Goal: Task Accomplishment & Management: Complete application form

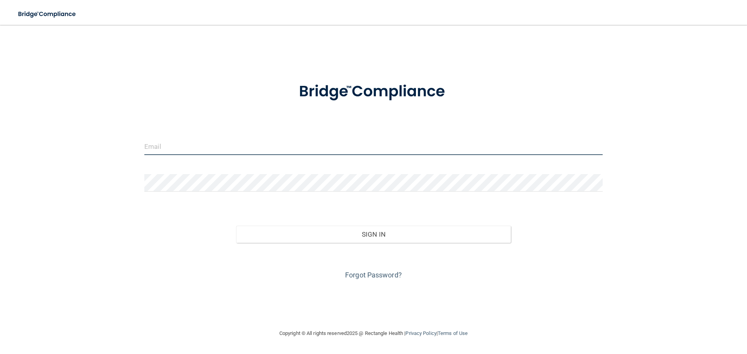
click at [218, 151] on input "email" at bounding box center [373, 147] width 458 height 18
type input "[EMAIL_ADDRESS][DOMAIN_NAME]"
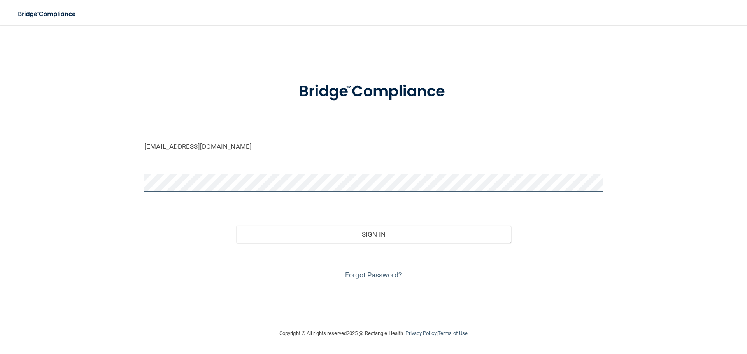
click at [236, 226] on button "Sign In" at bounding box center [373, 234] width 275 height 17
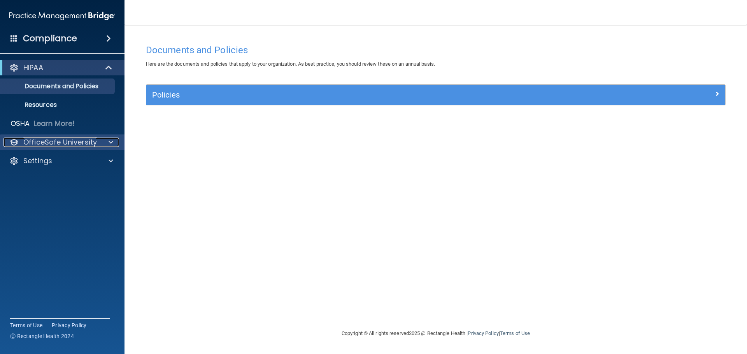
click at [37, 141] on p "OfficeSafe University" at bounding box center [60, 142] width 74 height 9
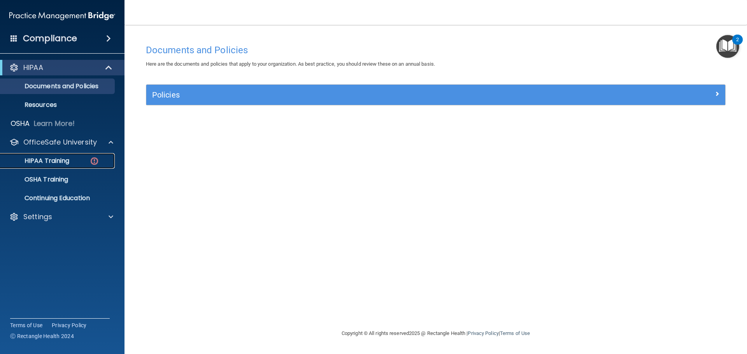
click at [44, 167] on link "HIPAA Training" at bounding box center [53, 161] width 123 height 16
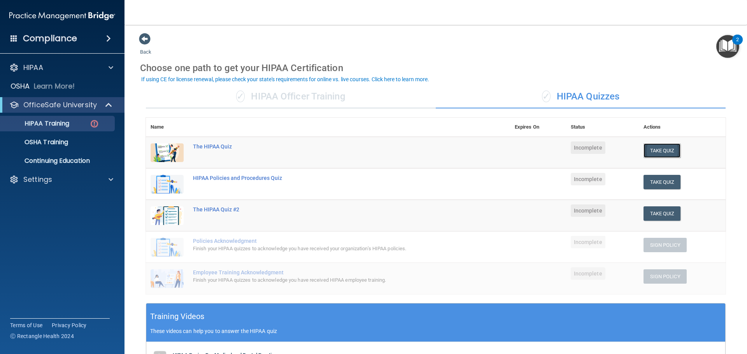
click at [654, 151] on button "Take Quiz" at bounding box center [661, 151] width 37 height 14
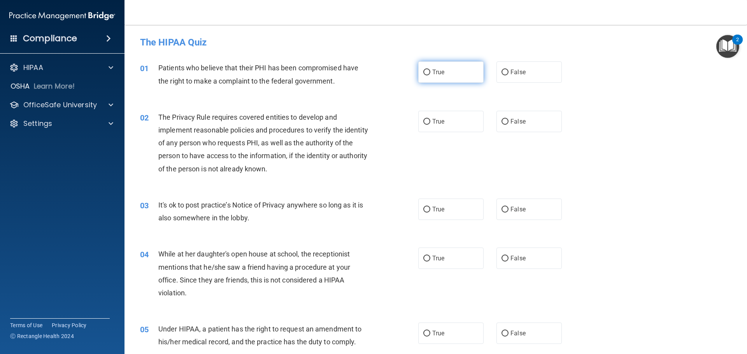
click at [423, 72] on input "True" at bounding box center [426, 73] width 7 height 6
radio input "true"
click at [422, 125] on label "True" at bounding box center [450, 121] width 65 height 21
click at [423, 125] on input "True" at bounding box center [426, 122] width 7 height 6
radio input "true"
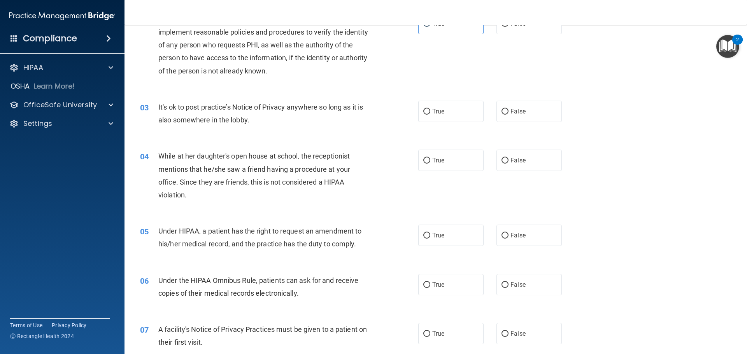
scroll to position [117, 0]
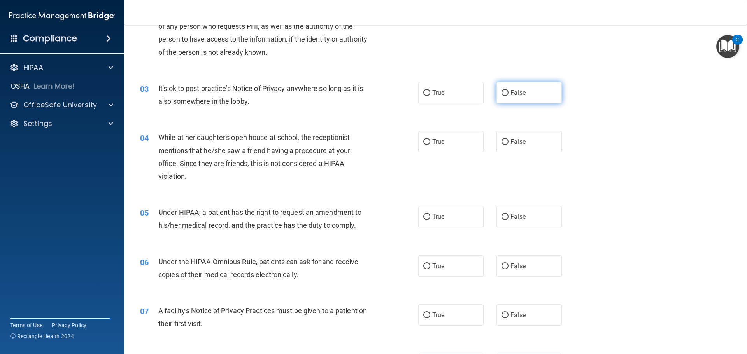
click at [498, 98] on label "False" at bounding box center [528, 92] width 65 height 21
click at [501, 96] on input "False" at bounding box center [504, 93] width 7 height 6
radio input "true"
click at [501, 142] on input "False" at bounding box center [504, 142] width 7 height 6
radio input "true"
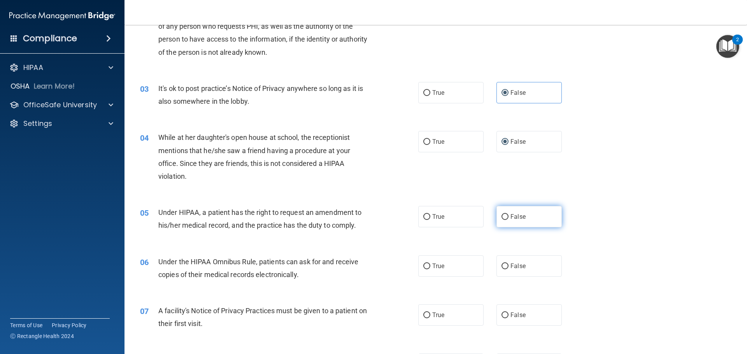
click at [504, 218] on label "False" at bounding box center [528, 216] width 65 height 21
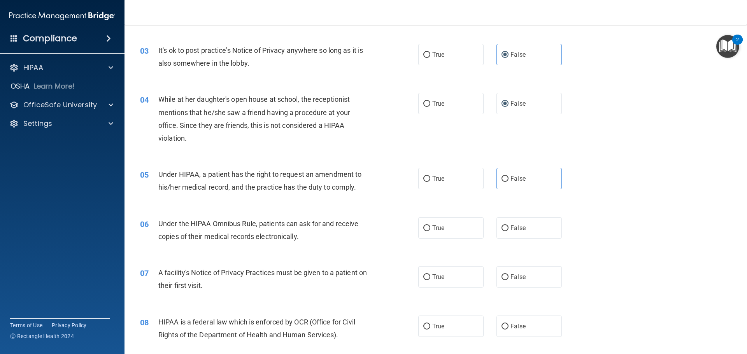
scroll to position [156, 0]
click at [501, 179] on input "False" at bounding box center [504, 178] width 7 height 6
radio input "true"
click at [428, 230] on label "True" at bounding box center [450, 227] width 65 height 21
click at [428, 230] on input "True" at bounding box center [426, 228] width 7 height 6
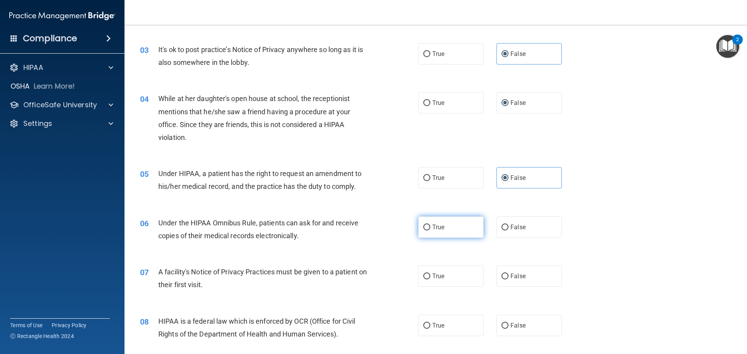
radio input "true"
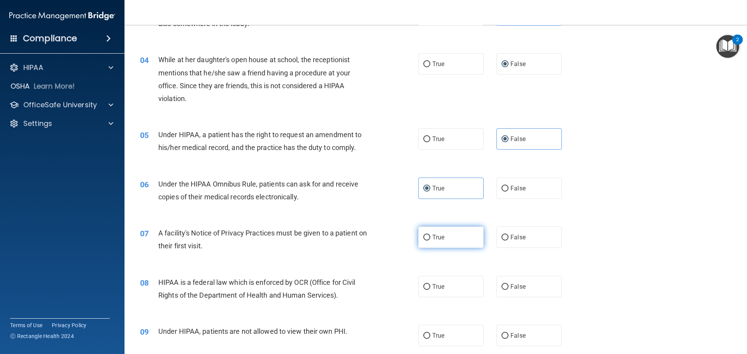
click at [428, 240] on label "True" at bounding box center [450, 237] width 65 height 21
click at [428, 240] on input "True" at bounding box center [426, 238] width 7 height 6
radio input "true"
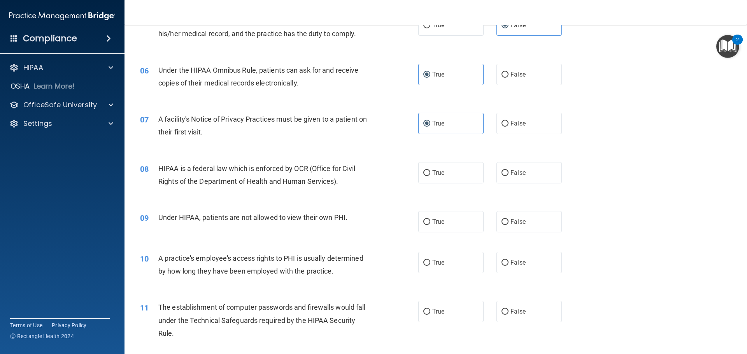
scroll to position [311, 0]
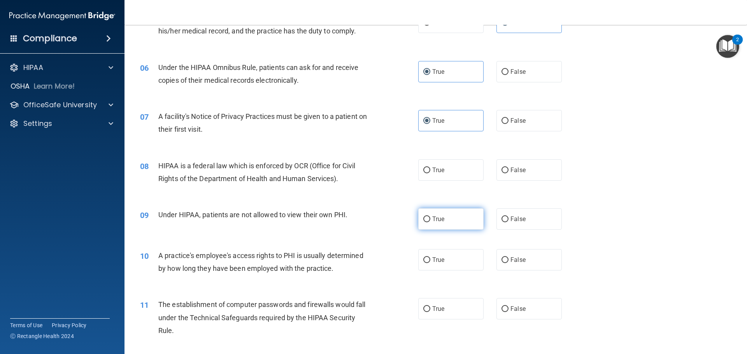
click at [434, 226] on label "True" at bounding box center [450, 218] width 65 height 21
click at [430, 222] on input "True" at bounding box center [426, 220] width 7 height 6
radio input "true"
click at [502, 221] on input "False" at bounding box center [504, 220] width 7 height 6
radio input "true"
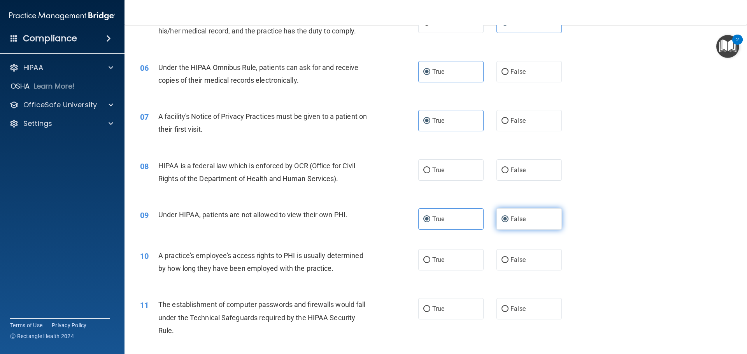
radio input "false"
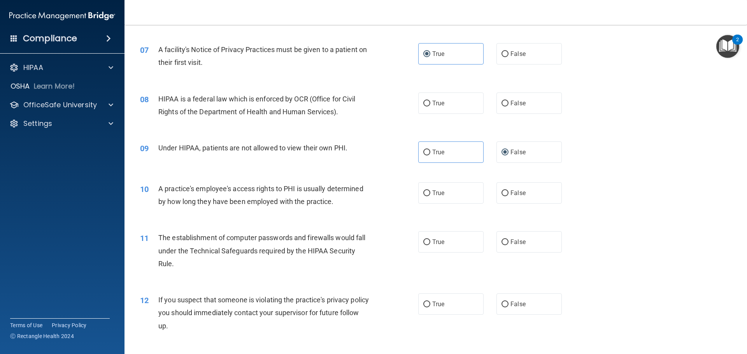
scroll to position [389, 0]
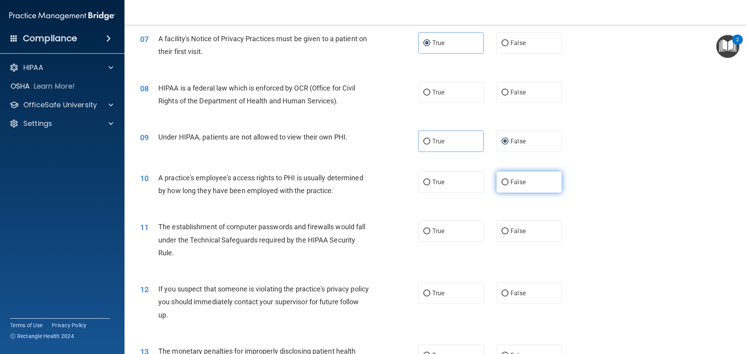
click at [501, 193] on label "False" at bounding box center [528, 182] width 65 height 21
click at [501, 186] on input "False" at bounding box center [504, 183] width 7 height 6
radio input "true"
click at [435, 235] on label "True" at bounding box center [450, 231] width 65 height 21
click at [430, 235] on input "True" at bounding box center [426, 232] width 7 height 6
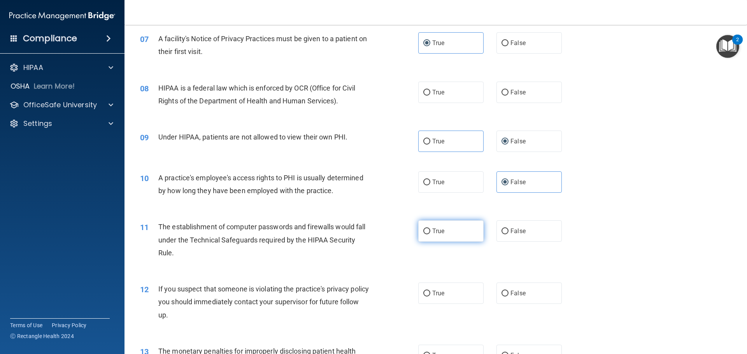
radio input "true"
click at [436, 291] on span "True" at bounding box center [438, 293] width 12 height 7
click at [430, 291] on input "True" at bounding box center [426, 294] width 7 height 6
radio input "true"
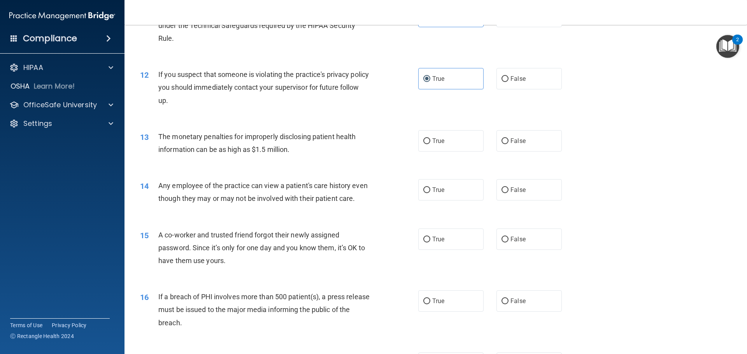
scroll to position [622, 0]
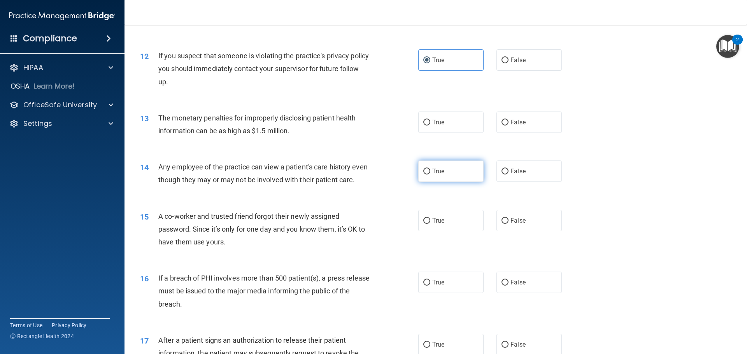
click at [428, 175] on label "True" at bounding box center [450, 171] width 65 height 21
click at [428, 175] on input "True" at bounding box center [426, 172] width 7 height 6
radio input "true"
click at [434, 125] on span "True" at bounding box center [438, 122] width 12 height 7
click at [430, 125] on input "True" at bounding box center [426, 123] width 7 height 6
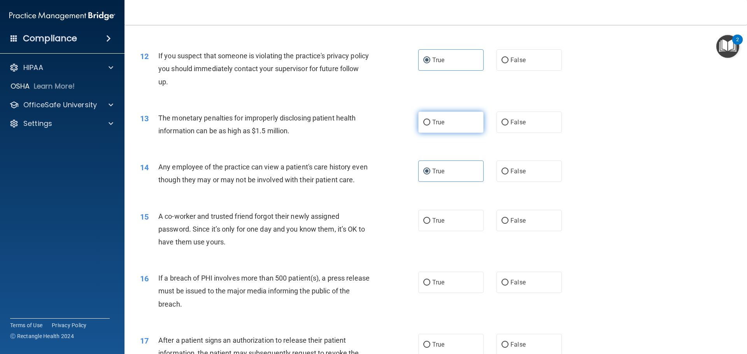
radio input "true"
click at [510, 169] on span "False" at bounding box center [517, 171] width 15 height 7
click at [508, 169] on input "False" at bounding box center [504, 172] width 7 height 6
radio input "true"
radio input "false"
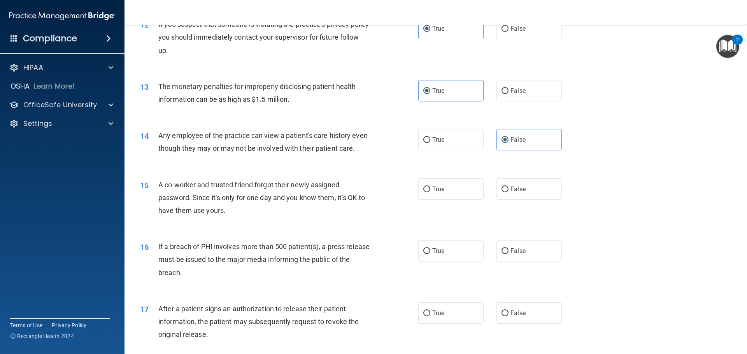
scroll to position [700, 0]
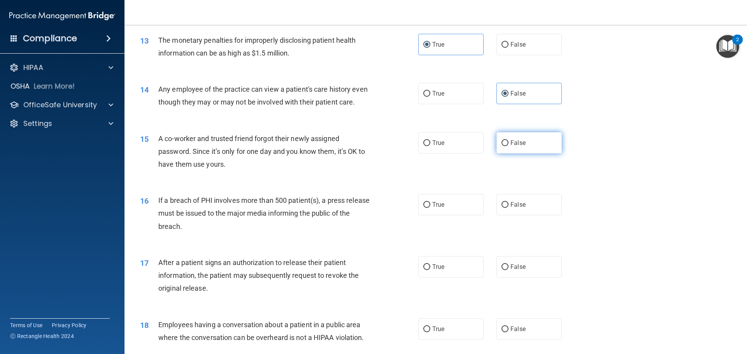
click at [506, 154] on label "False" at bounding box center [528, 142] width 65 height 21
click at [506, 146] on input "False" at bounding box center [504, 143] width 7 height 6
radio input "true"
click at [450, 215] on label "True" at bounding box center [450, 204] width 65 height 21
click at [430, 208] on input "True" at bounding box center [426, 205] width 7 height 6
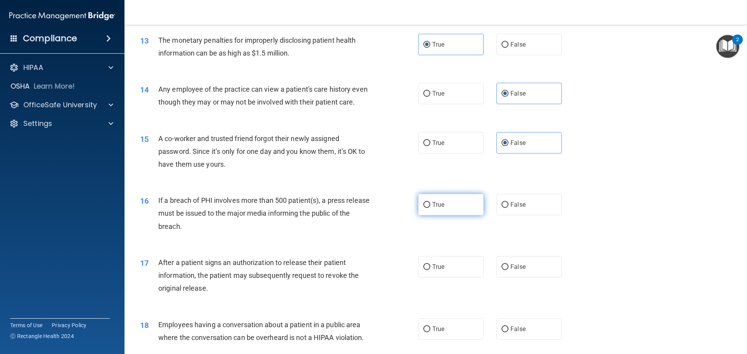
radio input "true"
click at [438, 278] on label "True" at bounding box center [450, 266] width 65 height 21
click at [430, 270] on input "True" at bounding box center [426, 267] width 7 height 6
radio input "true"
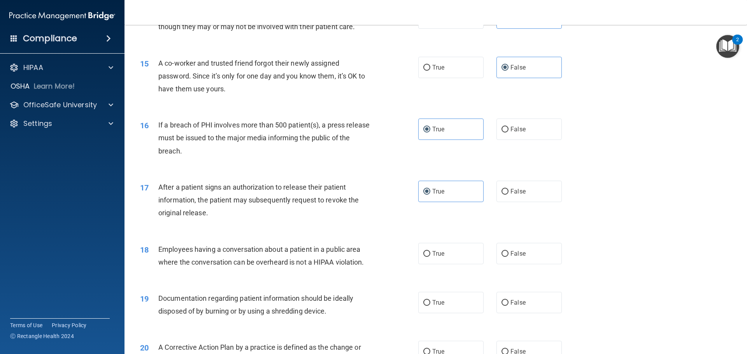
scroll to position [778, 0]
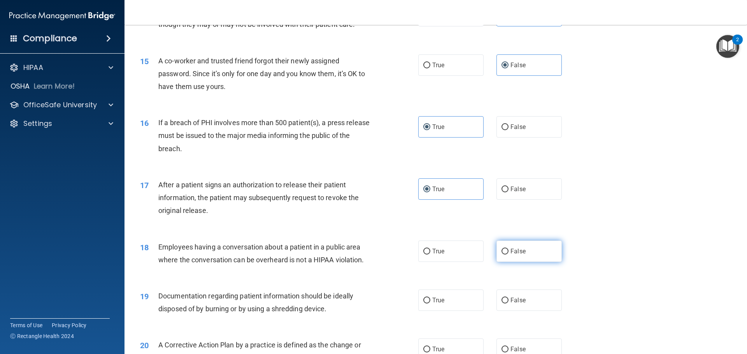
click at [514, 255] on span "False" at bounding box center [517, 251] width 15 height 7
click at [508, 255] on input "False" at bounding box center [504, 252] width 7 height 6
radio input "true"
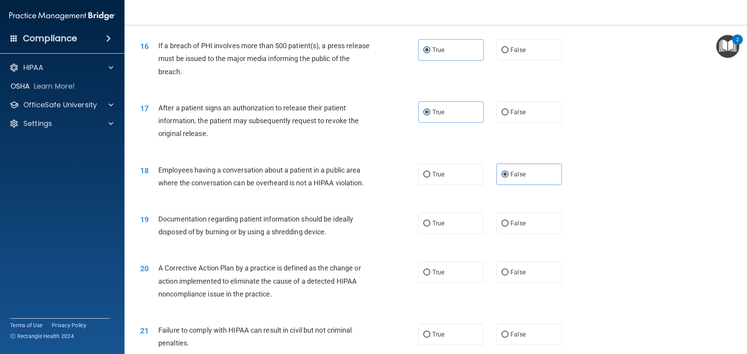
scroll to position [856, 0]
click at [449, 230] on label "True" at bounding box center [450, 222] width 65 height 21
click at [430, 226] on input "True" at bounding box center [426, 223] width 7 height 6
radio input "true"
click at [427, 280] on label "True" at bounding box center [450, 271] width 65 height 21
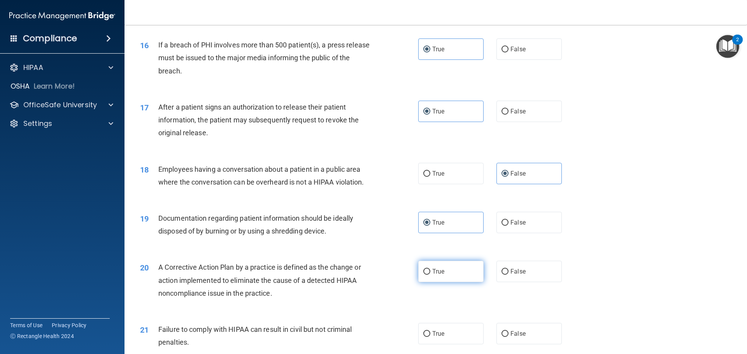
click at [427, 275] on input "True" at bounding box center [426, 272] width 7 height 6
radio input "true"
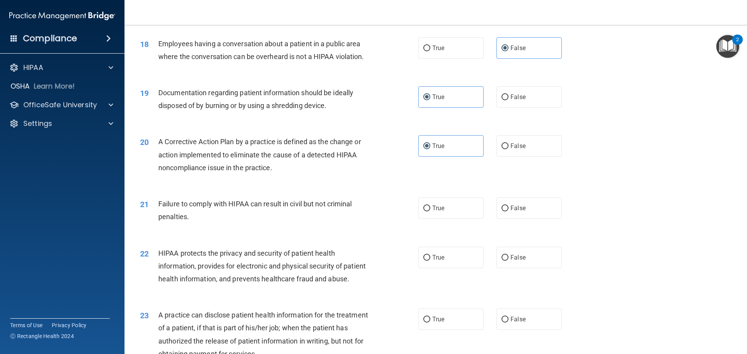
scroll to position [1011, 0]
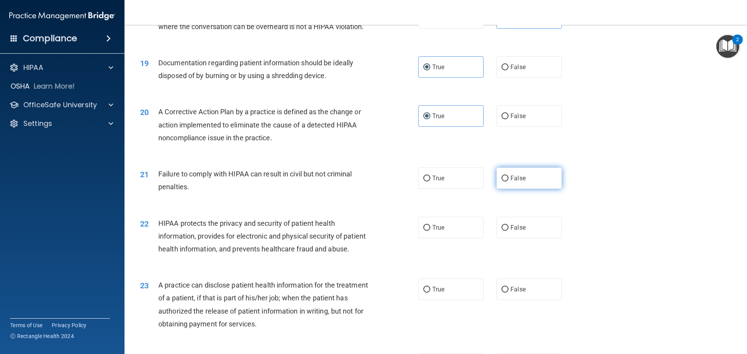
click at [497, 189] on label "False" at bounding box center [528, 178] width 65 height 21
click at [501, 182] on input "False" at bounding box center [504, 179] width 7 height 6
radio input "true"
click at [454, 235] on label "True" at bounding box center [450, 227] width 65 height 21
click at [430, 231] on input "True" at bounding box center [426, 228] width 7 height 6
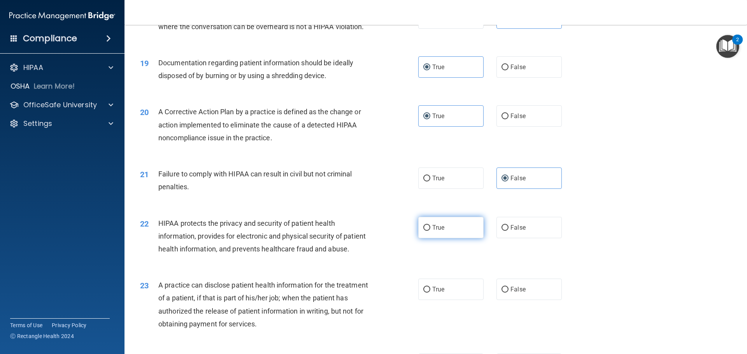
radio input "true"
click at [511, 293] on span "False" at bounding box center [517, 289] width 15 height 7
click at [508, 293] on input "False" at bounding box center [504, 290] width 7 height 6
radio input "true"
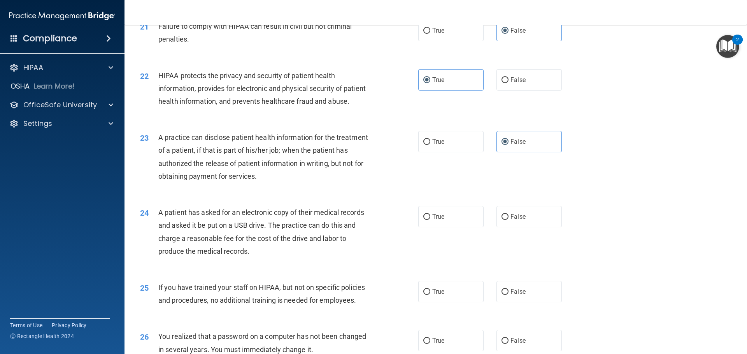
scroll to position [1167, 0]
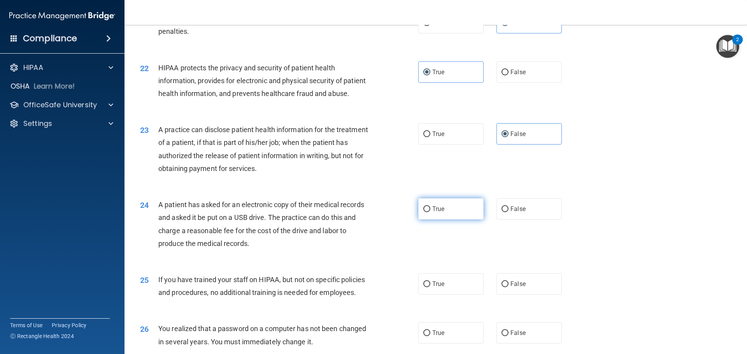
click at [455, 220] on label "True" at bounding box center [450, 208] width 65 height 21
click at [430, 212] on input "True" at bounding box center [426, 210] width 7 height 6
radio input "true"
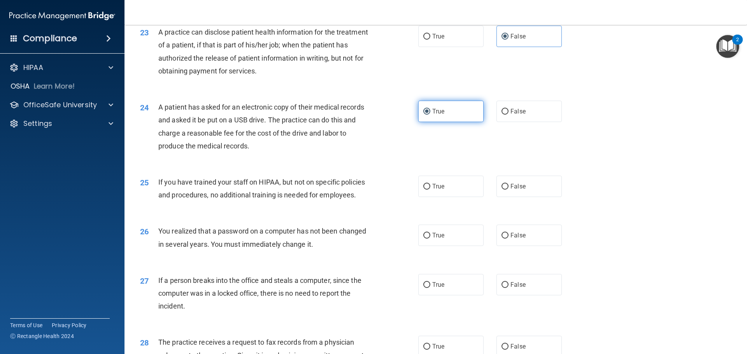
scroll to position [1283, 0]
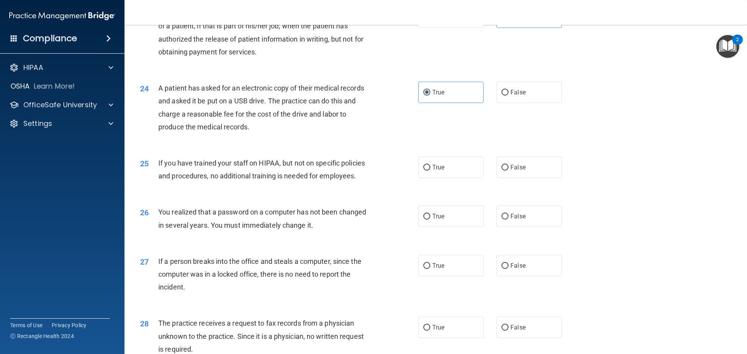
click at [517, 196] on div "25 If you have trained your staff on HIPAA, but not on specific policies and pr…" at bounding box center [435, 171] width 603 height 49
click at [516, 178] on label "False" at bounding box center [528, 167] width 65 height 21
click at [508, 171] on input "False" at bounding box center [504, 168] width 7 height 6
radio input "true"
click at [432, 220] on span "True" at bounding box center [438, 216] width 12 height 7
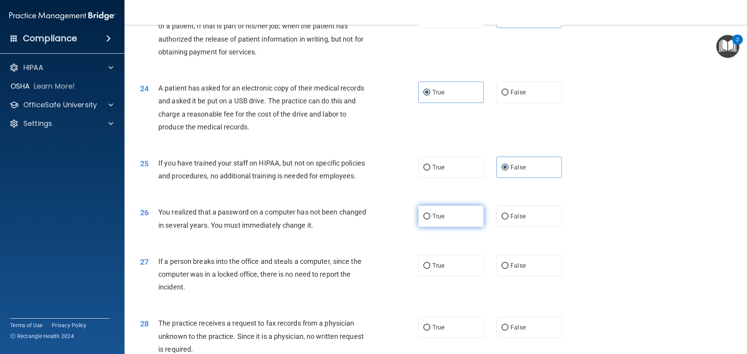
click at [430, 220] on input "True" at bounding box center [426, 217] width 7 height 6
radio input "true"
click at [510, 270] on span "False" at bounding box center [517, 265] width 15 height 7
click at [508, 269] on input "False" at bounding box center [504, 266] width 7 height 6
radio input "true"
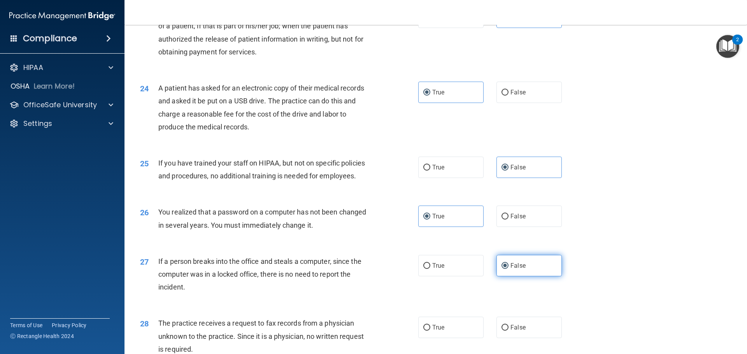
scroll to position [1361, 0]
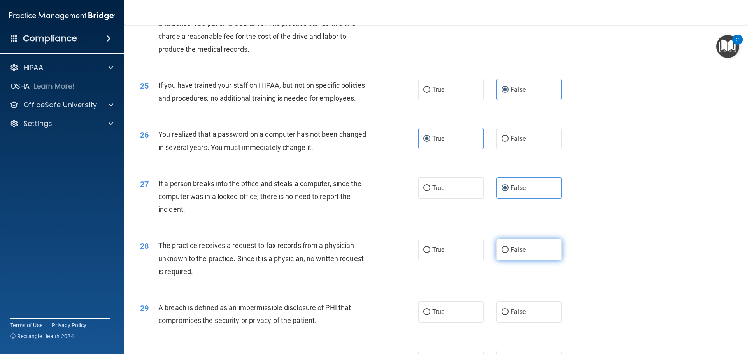
click at [507, 261] on label "False" at bounding box center [528, 249] width 65 height 21
click at [507, 253] on input "False" at bounding box center [504, 250] width 7 height 6
radio input "true"
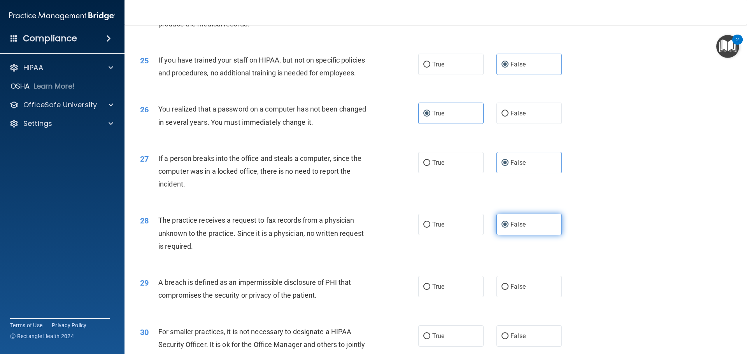
scroll to position [1400, 0]
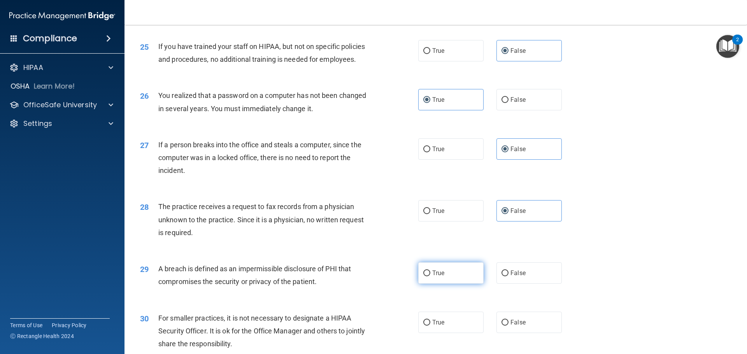
click at [447, 284] on label "True" at bounding box center [450, 273] width 65 height 21
click at [430, 277] on input "True" at bounding box center [426, 274] width 7 height 6
radio input "true"
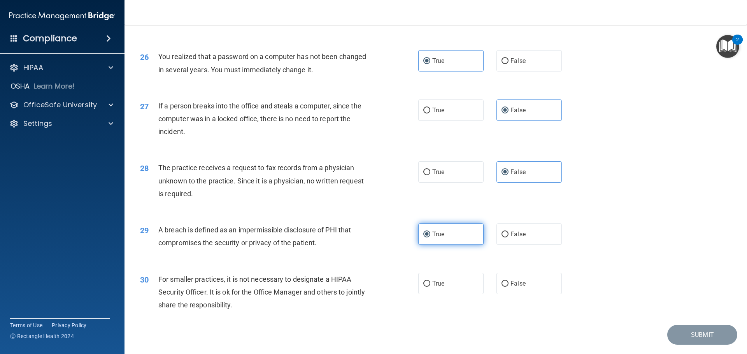
scroll to position [1478, 0]
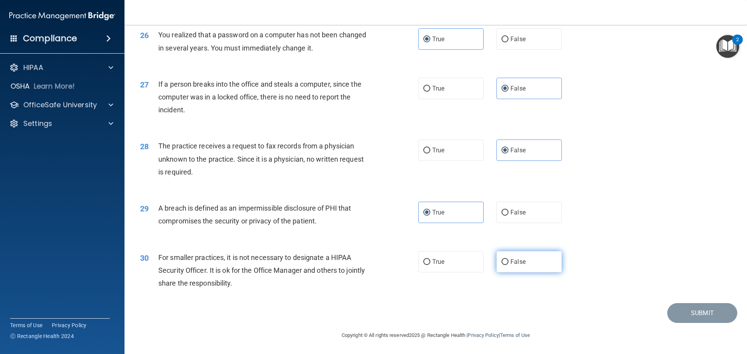
click at [506, 273] on label "False" at bounding box center [528, 261] width 65 height 21
click at [506, 265] on input "False" at bounding box center [504, 262] width 7 height 6
radio input "true"
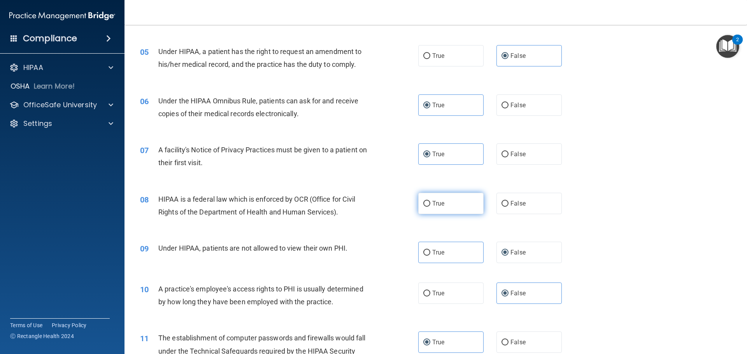
scroll to position [311, 0]
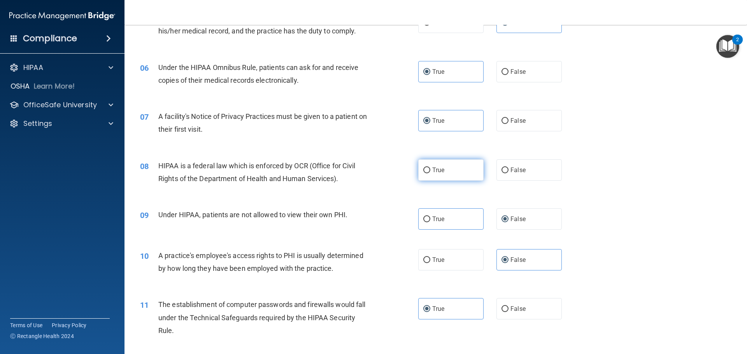
click at [450, 167] on label "True" at bounding box center [450, 169] width 65 height 21
click at [430, 168] on input "True" at bounding box center [426, 171] width 7 height 6
radio input "true"
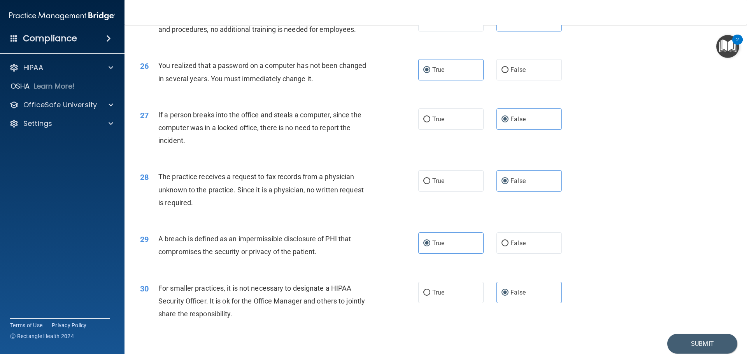
scroll to position [1486, 0]
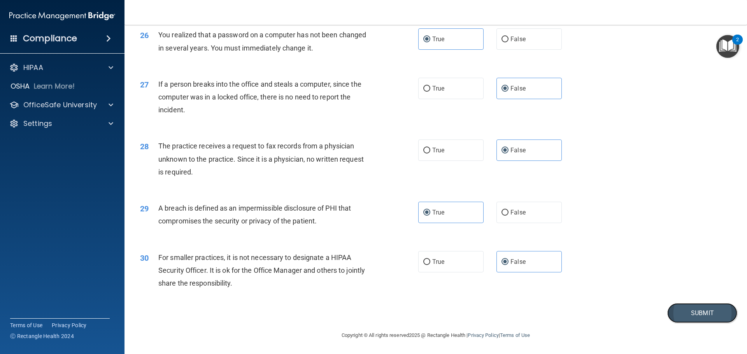
click at [691, 312] on button "Submit" at bounding box center [702, 313] width 70 height 20
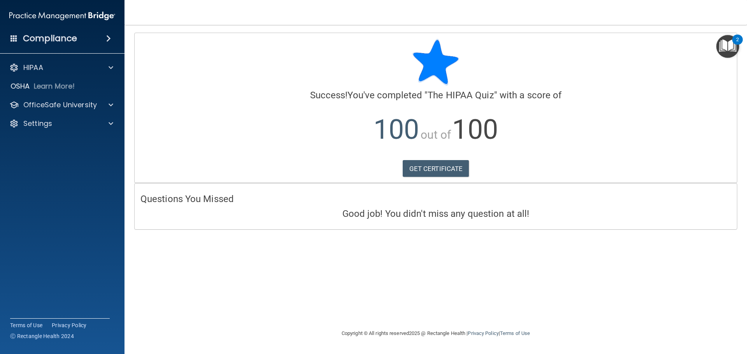
click at [106, 38] on span at bounding box center [108, 38] width 5 height 9
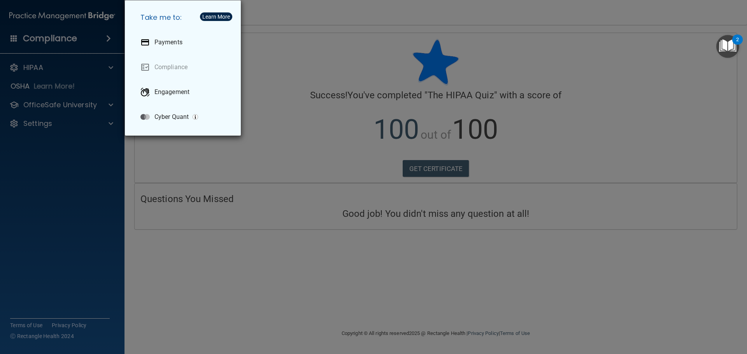
click at [373, 60] on div "Take me to: Payments Compliance Engagement Cyber Quant" at bounding box center [373, 177] width 747 height 354
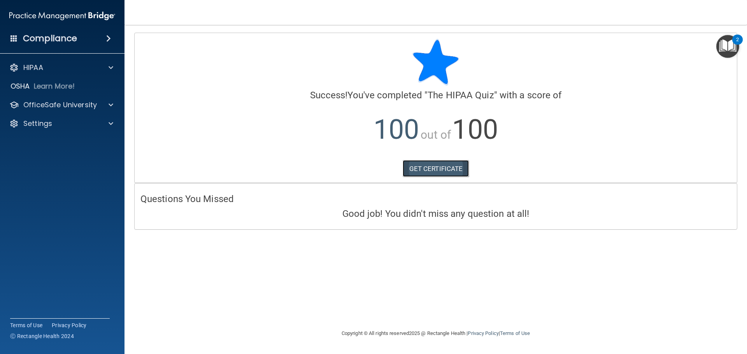
click at [449, 166] on link "GET CERTIFICATE" at bounding box center [436, 168] width 67 height 17
click at [726, 48] on img "Open Resource Center, 2 new notifications" at bounding box center [727, 46] width 23 height 23
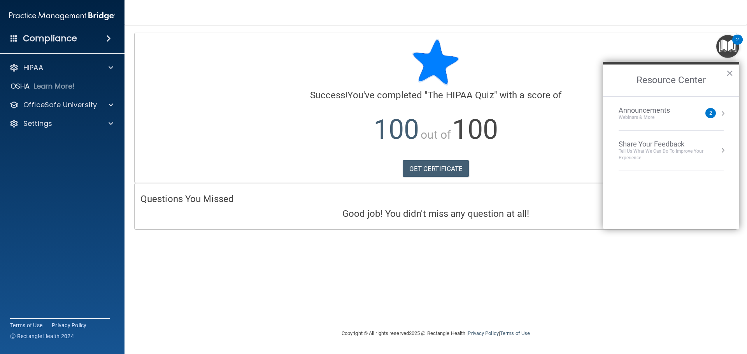
click at [60, 39] on h4 "Compliance" at bounding box center [50, 38] width 54 height 11
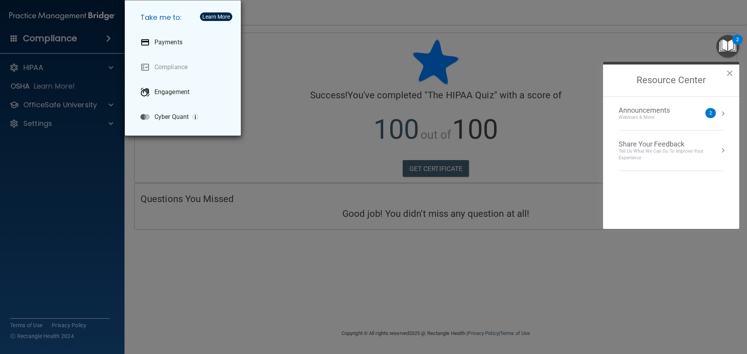
click at [35, 71] on div "Take me to: Payments Compliance Engagement Cyber Quant" at bounding box center [373, 177] width 747 height 354
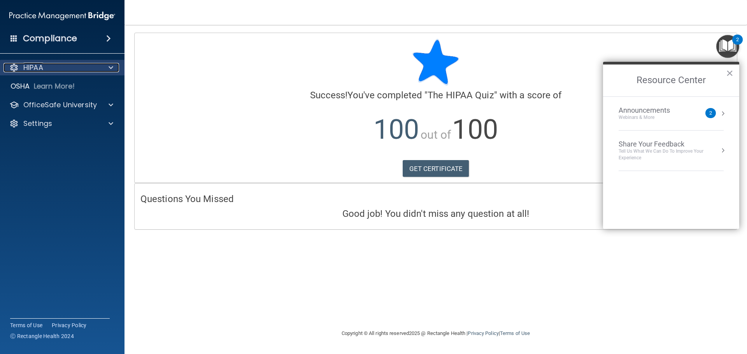
click at [31, 68] on p "HIPAA" at bounding box center [33, 67] width 20 height 9
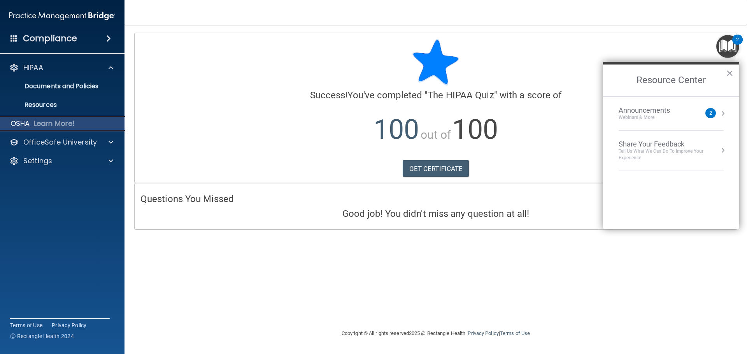
click at [37, 129] on div "OSHA Learn More!" at bounding box center [62, 124] width 137 height 16
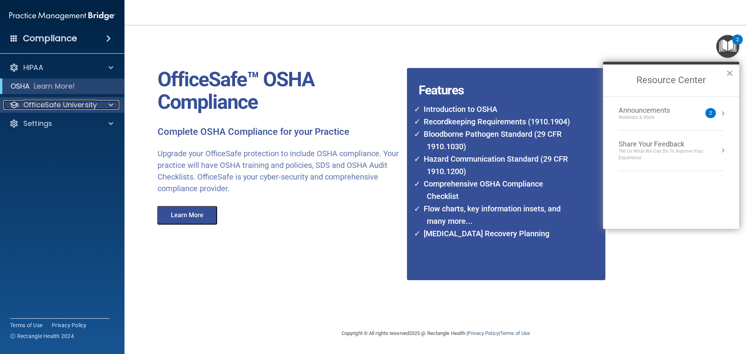
click at [40, 102] on p "OfficeSafe University" at bounding box center [60, 104] width 74 height 9
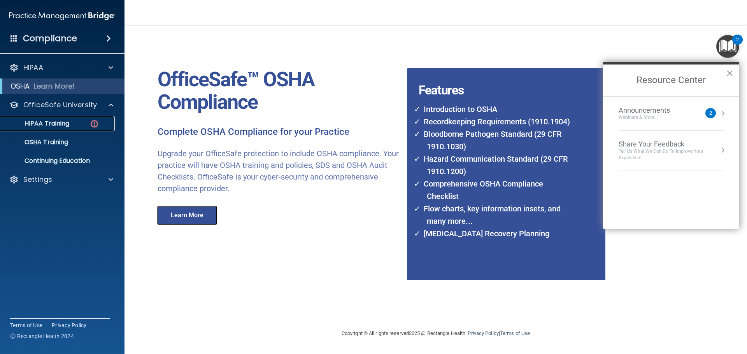
click at [48, 123] on p "HIPAA Training" at bounding box center [37, 124] width 64 height 8
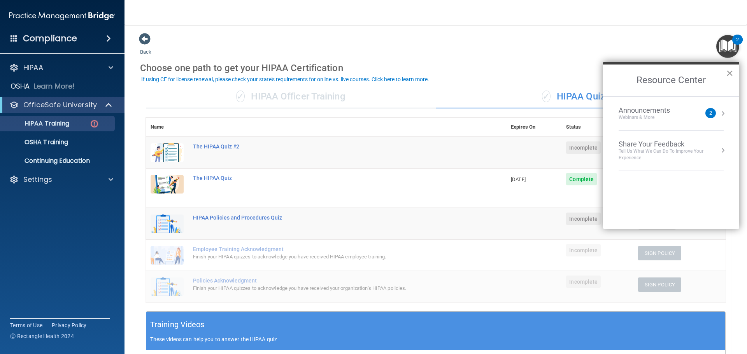
click at [728, 72] on button "×" at bounding box center [729, 73] width 7 height 12
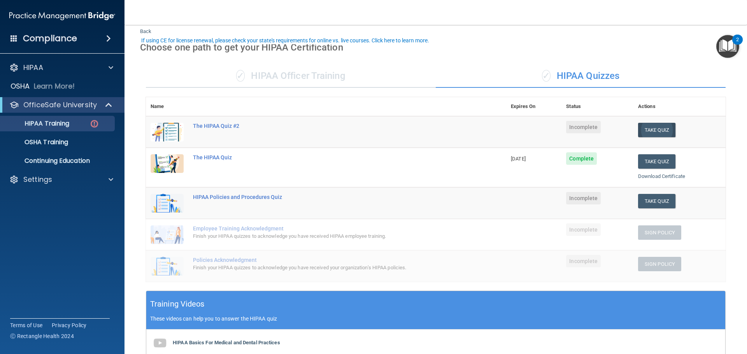
scroll to position [39, 0]
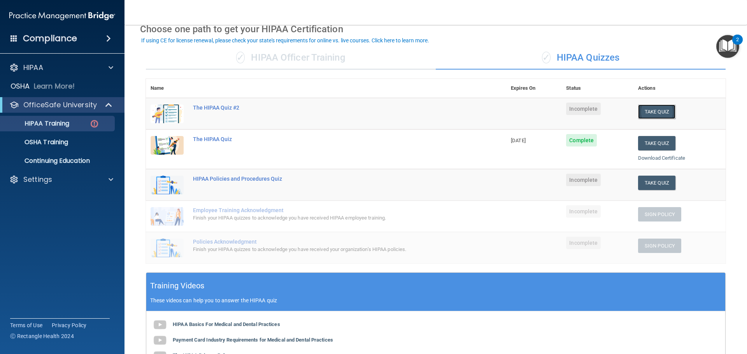
click at [644, 112] on button "Take Quiz" at bounding box center [656, 112] width 37 height 14
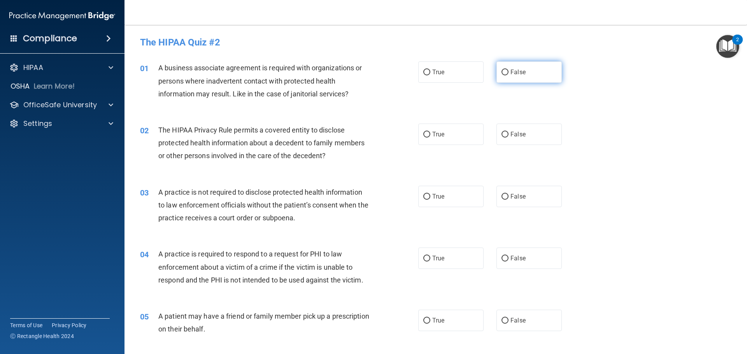
click at [510, 72] on span "False" at bounding box center [517, 71] width 15 height 7
click at [508, 72] on input "False" at bounding box center [504, 73] width 7 height 6
radio input "true"
click at [436, 132] on span "True" at bounding box center [438, 134] width 12 height 7
click at [430, 132] on input "True" at bounding box center [426, 135] width 7 height 6
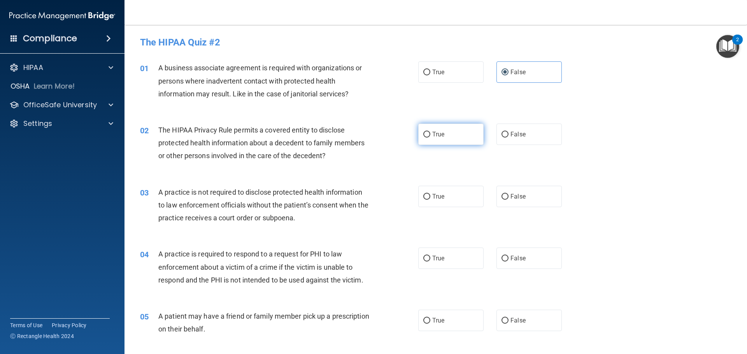
radio input "true"
click at [523, 196] on label "False" at bounding box center [528, 196] width 65 height 21
click at [508, 196] on input "False" at bounding box center [504, 197] width 7 height 6
radio input "true"
drag, startPoint x: 465, startPoint y: 264, endPoint x: 407, endPoint y: 277, distance: 59.4
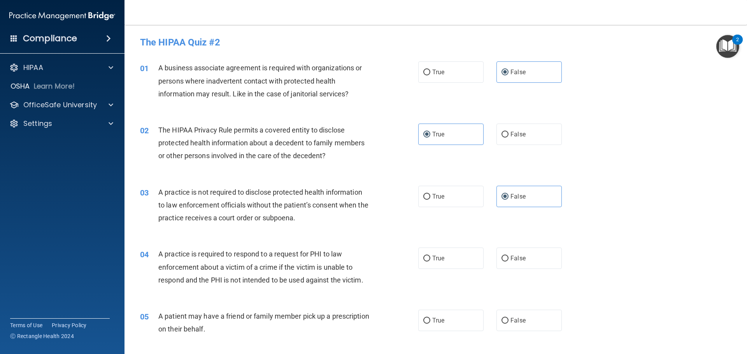
click at [463, 264] on label "True" at bounding box center [450, 258] width 65 height 21
click at [430, 262] on input "True" at bounding box center [426, 259] width 7 height 6
radio input "true"
click at [449, 322] on label "True" at bounding box center [450, 320] width 65 height 21
click at [430, 322] on input "True" at bounding box center [426, 321] width 7 height 6
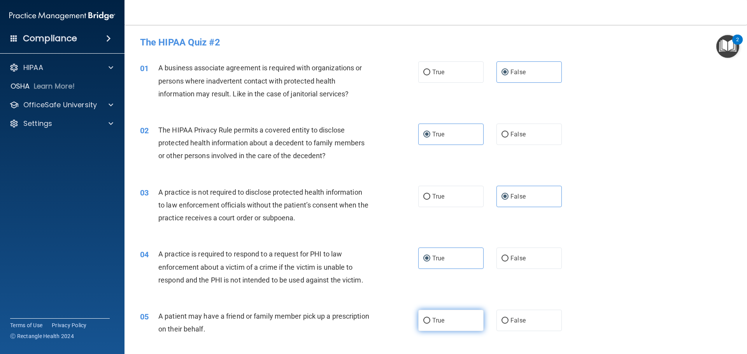
radio input "true"
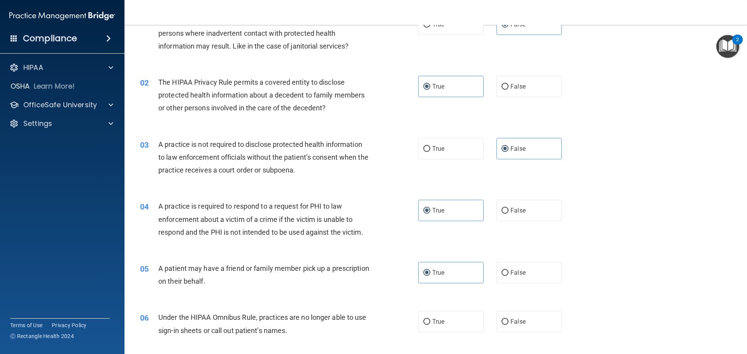
scroll to position [78, 0]
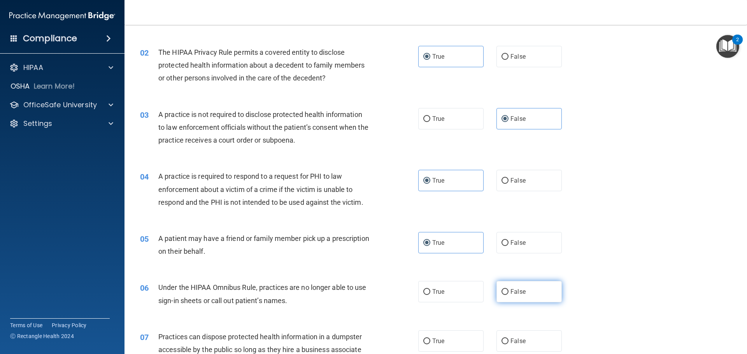
click at [502, 295] on input "False" at bounding box center [504, 292] width 7 height 6
radio input "true"
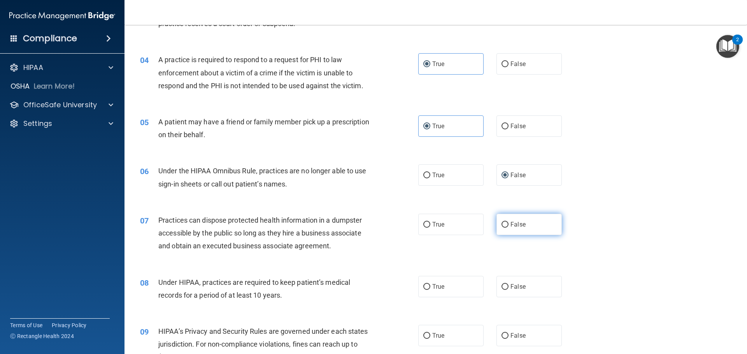
click at [496, 229] on label "False" at bounding box center [528, 224] width 65 height 21
click at [501, 228] on input "False" at bounding box center [504, 225] width 7 height 6
radio input "true"
click at [520, 287] on span "False" at bounding box center [517, 286] width 15 height 7
click at [508, 287] on input "False" at bounding box center [504, 287] width 7 height 6
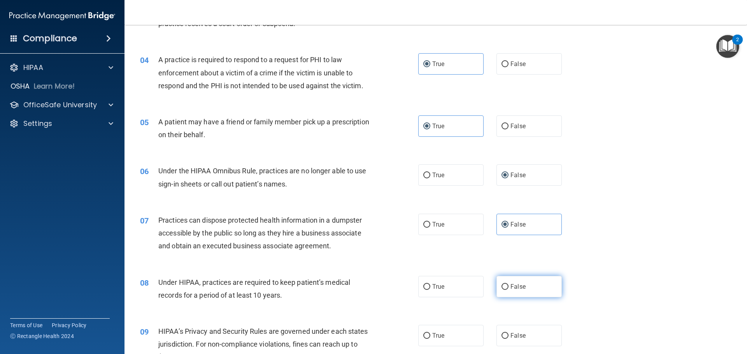
radio input "true"
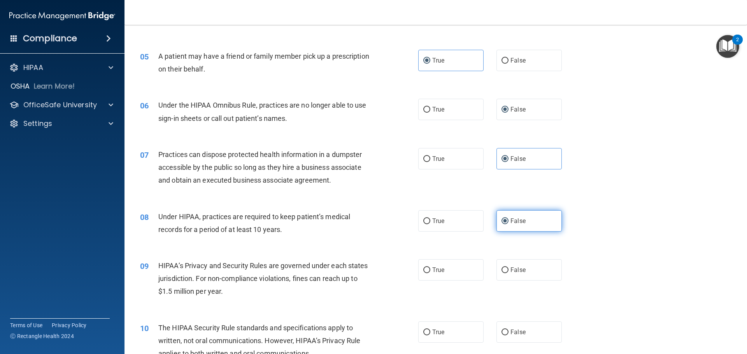
scroll to position [233, 0]
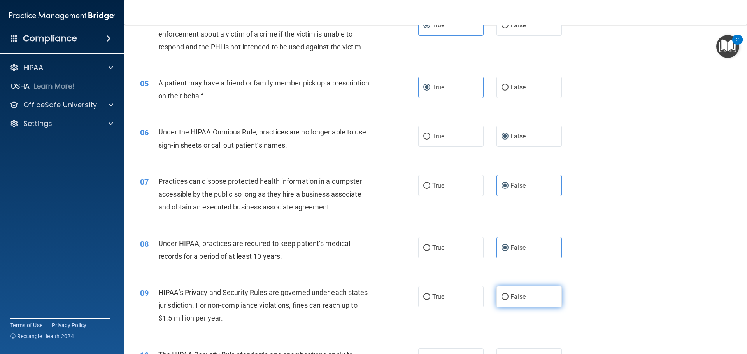
click at [521, 292] on label "False" at bounding box center [528, 296] width 65 height 21
click at [508, 294] on input "False" at bounding box center [504, 297] width 7 height 6
radio input "true"
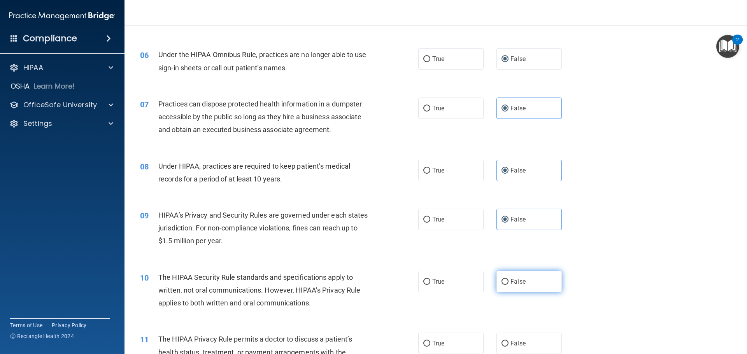
scroll to position [311, 0]
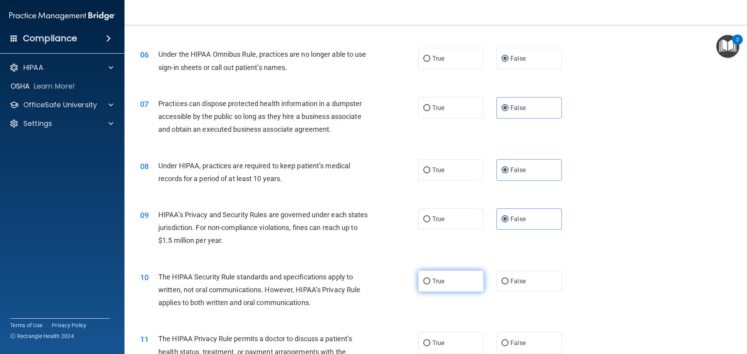
click at [440, 288] on label "True" at bounding box center [450, 281] width 65 height 21
click at [430, 285] on input "True" at bounding box center [426, 282] width 7 height 6
radio input "true"
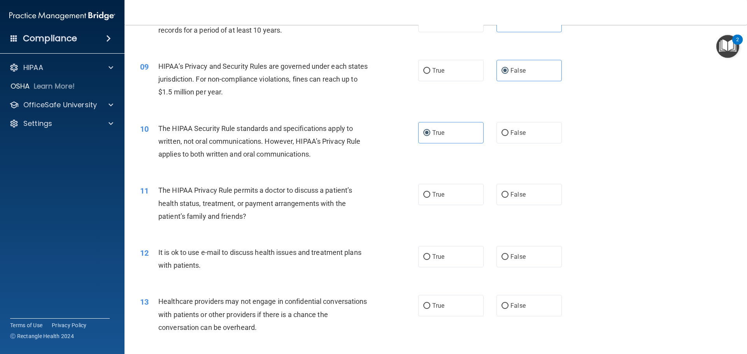
scroll to position [467, 0]
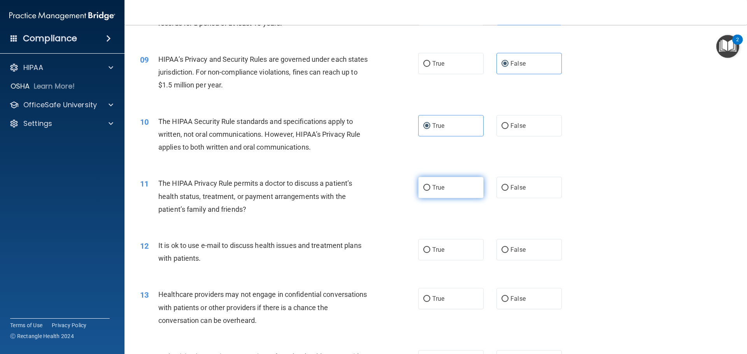
click at [455, 194] on label "True" at bounding box center [450, 187] width 65 height 21
click at [430, 191] on input "True" at bounding box center [426, 188] width 7 height 6
radio input "true"
click at [455, 249] on label "True" at bounding box center [450, 249] width 65 height 21
click at [430, 249] on input "True" at bounding box center [426, 250] width 7 height 6
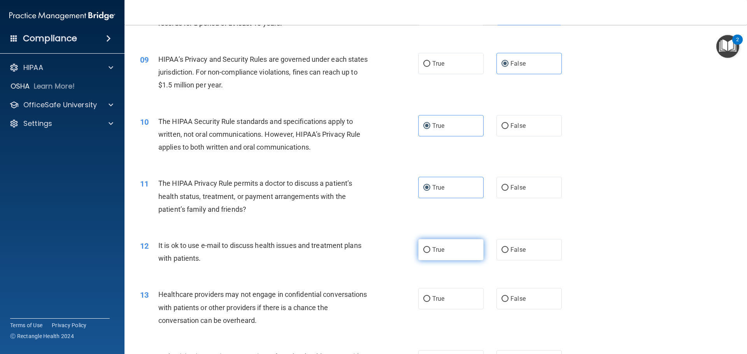
radio input "true"
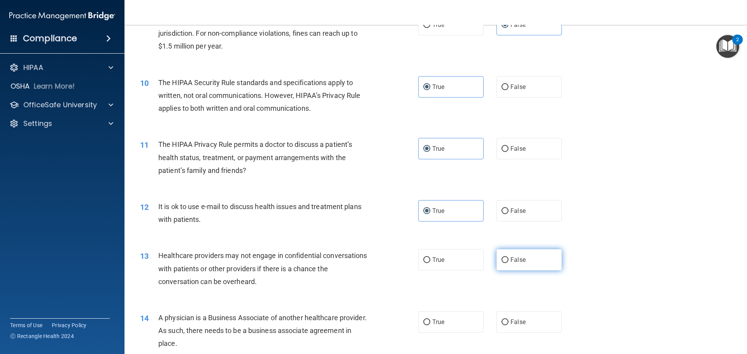
click at [534, 258] on label "False" at bounding box center [528, 259] width 65 height 21
click at [508, 258] on input "False" at bounding box center [504, 260] width 7 height 6
radio input "true"
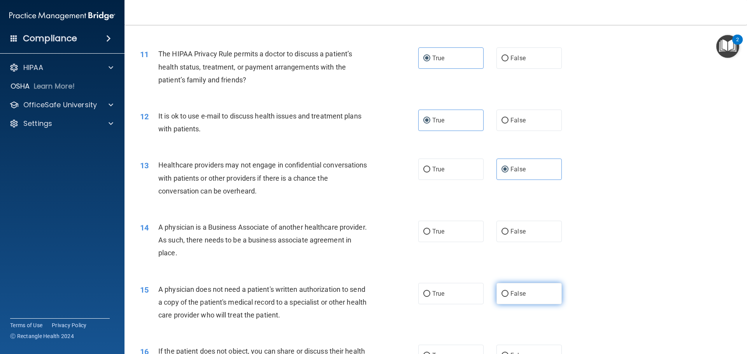
scroll to position [622, 0]
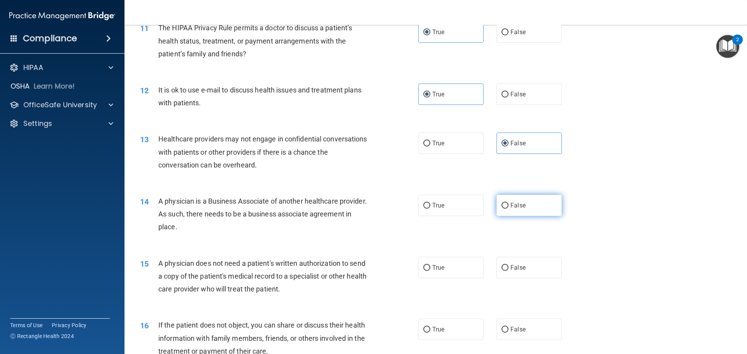
click at [510, 206] on span "False" at bounding box center [517, 205] width 15 height 7
click at [508, 206] on input "False" at bounding box center [504, 206] width 7 height 6
radio input "true"
click at [452, 268] on label "True" at bounding box center [450, 267] width 65 height 21
click at [430, 268] on input "True" at bounding box center [426, 268] width 7 height 6
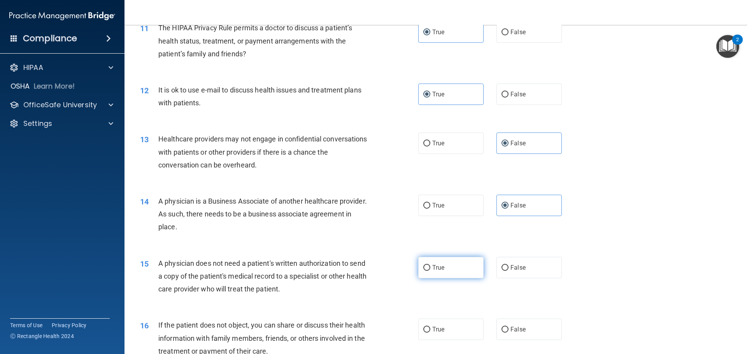
radio input "true"
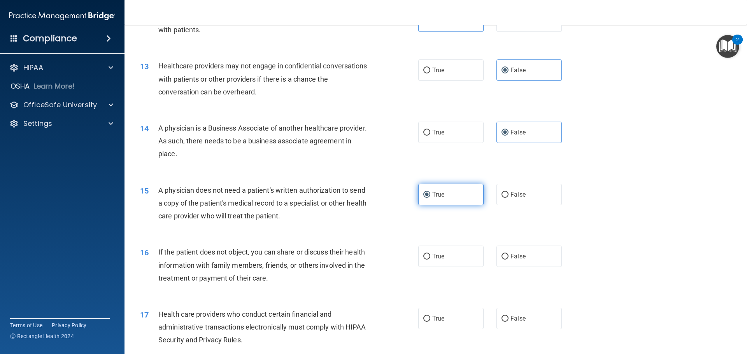
scroll to position [700, 0]
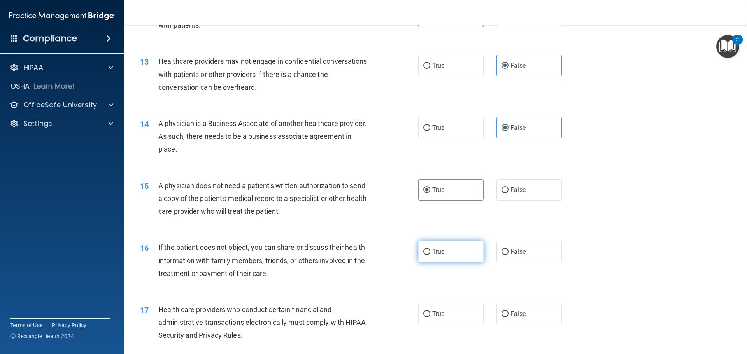
click at [452, 259] on label "True" at bounding box center [450, 251] width 65 height 21
click at [430, 255] on input "True" at bounding box center [426, 252] width 7 height 6
radio input "true"
click at [455, 313] on label "True" at bounding box center [450, 313] width 65 height 21
click at [430, 313] on input "True" at bounding box center [426, 315] width 7 height 6
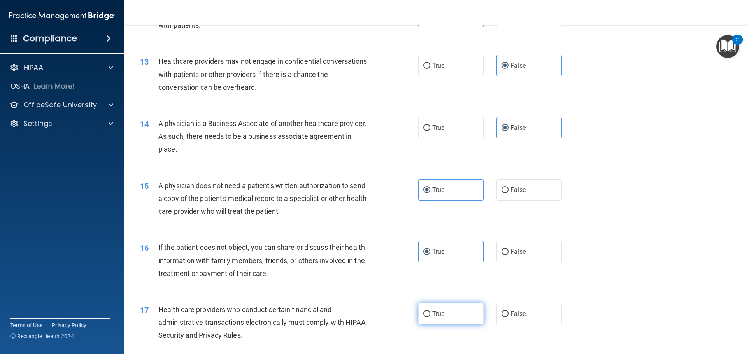
radio input "true"
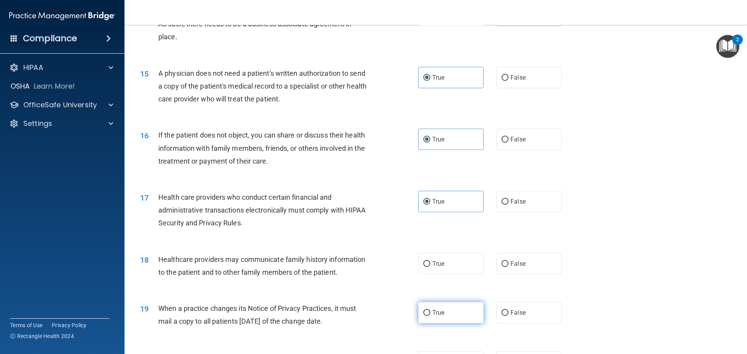
scroll to position [817, 0]
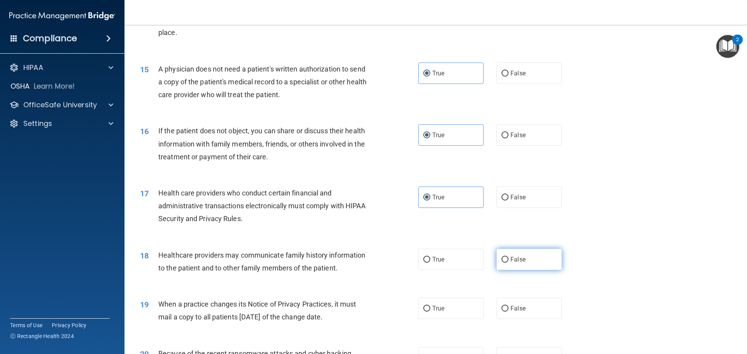
click at [519, 262] on span "False" at bounding box center [517, 259] width 15 height 7
click at [508, 262] on input "False" at bounding box center [504, 260] width 7 height 6
radio input "true"
click at [521, 310] on span "False" at bounding box center [517, 308] width 15 height 7
click at [508, 310] on input "False" at bounding box center [504, 309] width 7 height 6
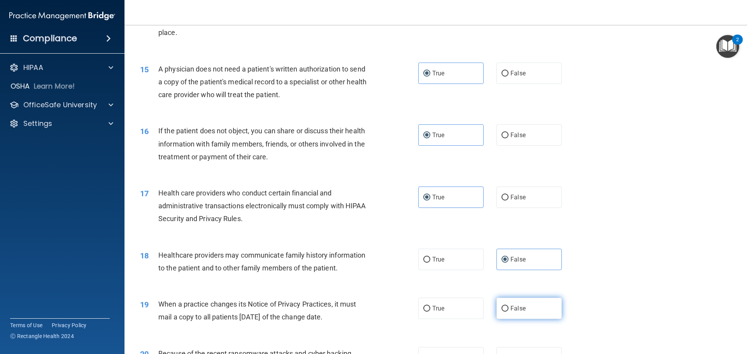
radio input "true"
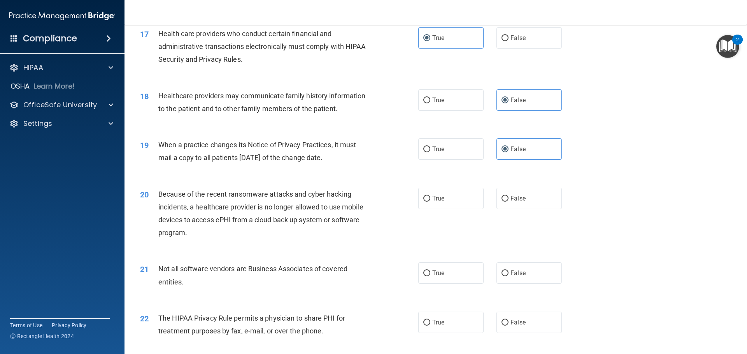
scroll to position [1050, 0]
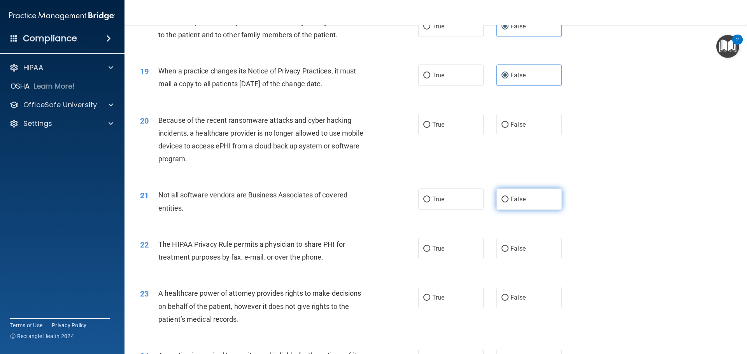
click at [530, 205] on label "False" at bounding box center [528, 199] width 65 height 21
click at [508, 203] on input "False" at bounding box center [504, 200] width 7 height 6
radio input "true"
click at [521, 130] on label "False" at bounding box center [528, 124] width 65 height 21
click at [508, 128] on input "False" at bounding box center [504, 125] width 7 height 6
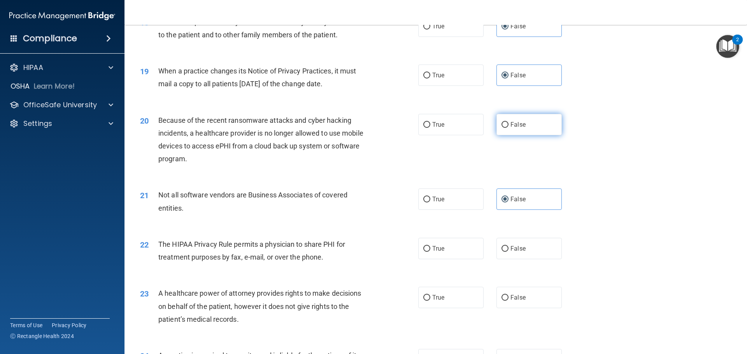
radio input "true"
click at [447, 200] on label "True" at bounding box center [450, 199] width 65 height 21
click at [430, 200] on input "True" at bounding box center [426, 200] width 7 height 6
radio input "true"
radio input "false"
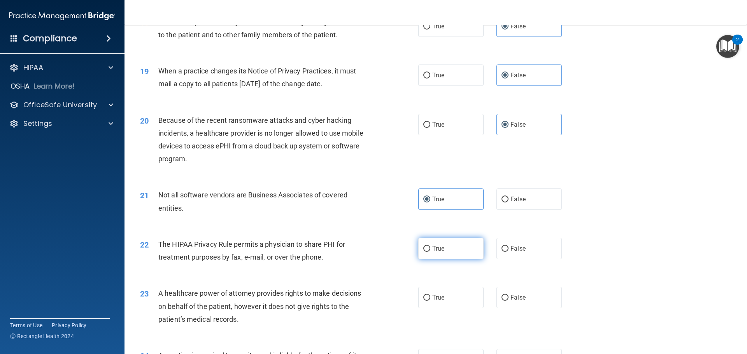
click at [442, 251] on label "True" at bounding box center [450, 248] width 65 height 21
click at [430, 251] on input "True" at bounding box center [426, 249] width 7 height 6
radio input "true"
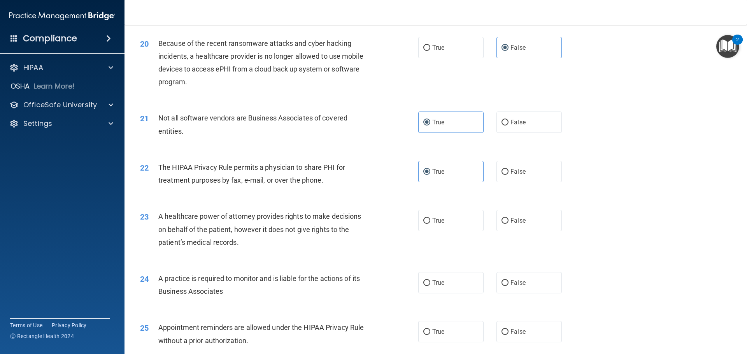
scroll to position [1128, 0]
click at [513, 223] on span "False" at bounding box center [517, 219] width 15 height 7
click at [508, 223] on input "False" at bounding box center [504, 220] width 7 height 6
radio input "true"
click at [526, 284] on label "False" at bounding box center [528, 281] width 65 height 21
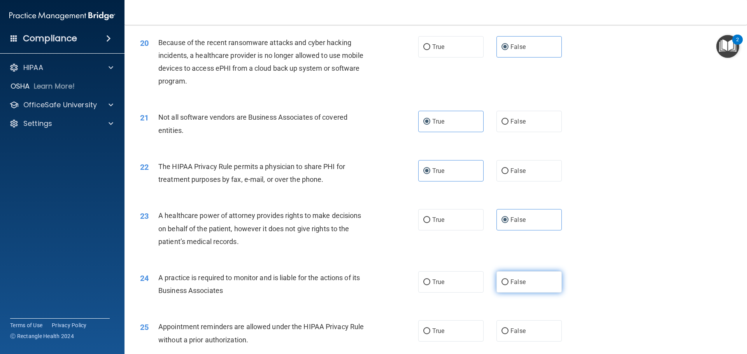
click at [508, 284] on input "False" at bounding box center [504, 283] width 7 height 6
radio input "true"
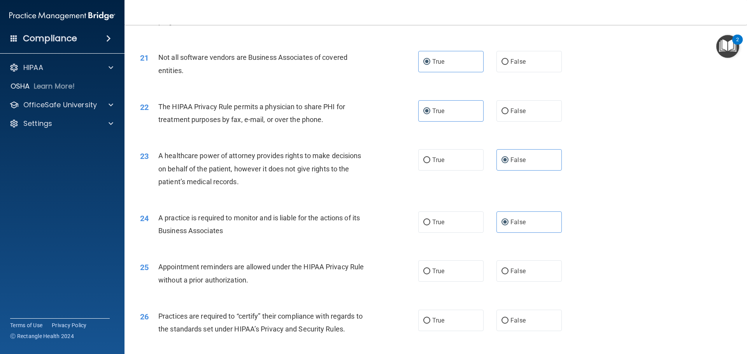
scroll to position [1206, 0]
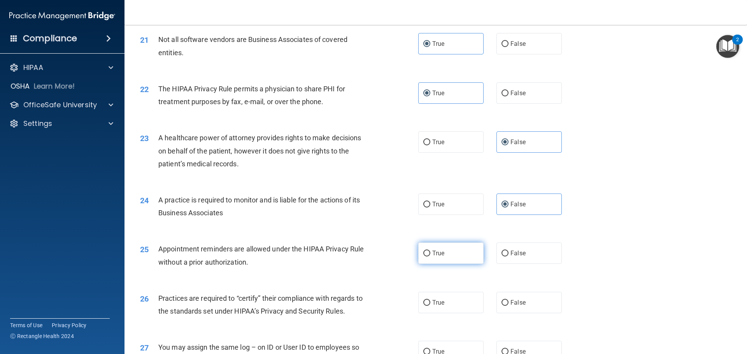
click at [432, 261] on label "True" at bounding box center [450, 253] width 65 height 21
click at [430, 257] on input "True" at bounding box center [426, 254] width 7 height 6
radio input "true"
click at [519, 312] on label "False" at bounding box center [528, 302] width 65 height 21
click at [508, 306] on input "False" at bounding box center [504, 303] width 7 height 6
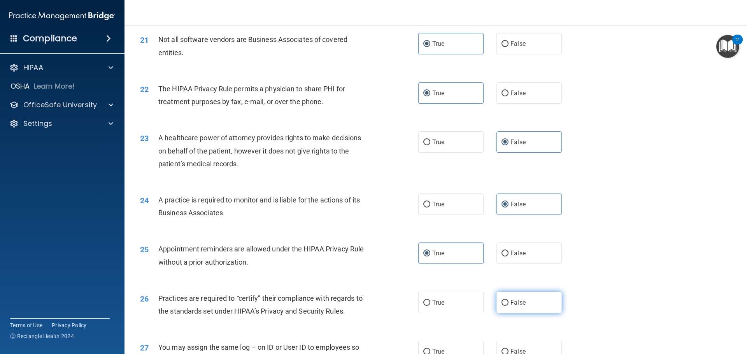
radio input "true"
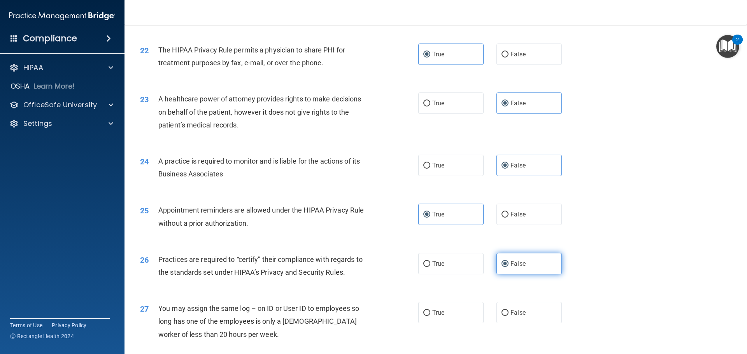
scroll to position [1283, 0]
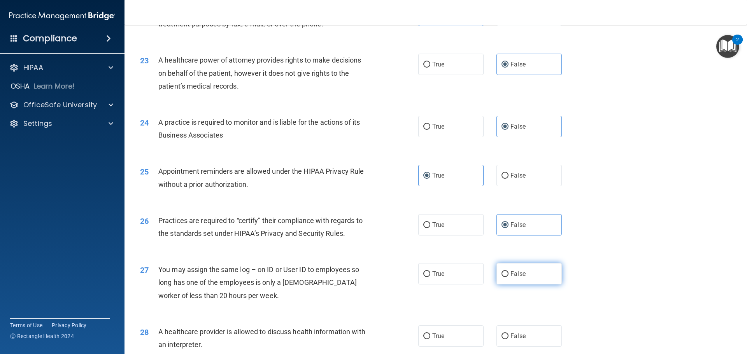
click at [515, 272] on span "False" at bounding box center [517, 273] width 15 height 7
click at [508, 272] on input "False" at bounding box center [504, 274] width 7 height 6
radio input "true"
click at [453, 343] on label "True" at bounding box center [450, 336] width 65 height 21
click at [430, 340] on input "True" at bounding box center [426, 337] width 7 height 6
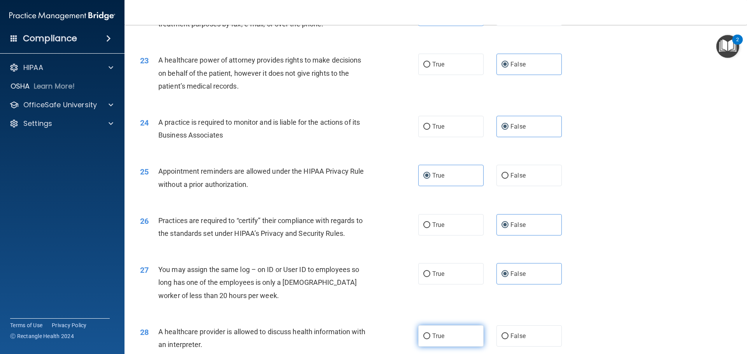
radio input "true"
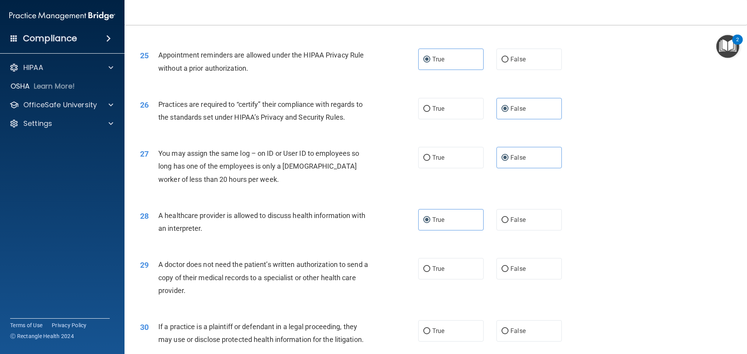
scroll to position [1400, 0]
click at [444, 271] on label "True" at bounding box center [450, 268] width 65 height 21
click at [430, 271] on input "True" at bounding box center [426, 269] width 7 height 6
radio input "true"
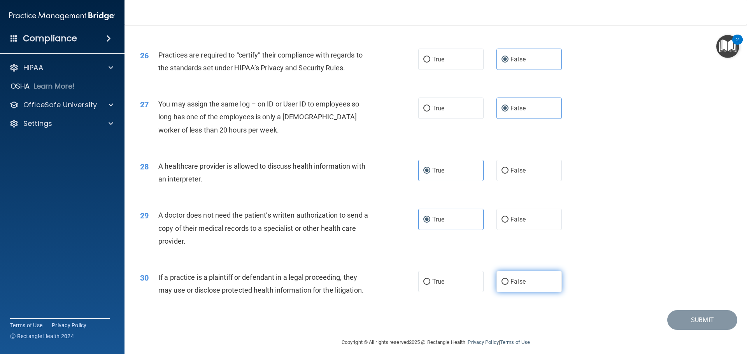
scroll to position [1456, 0]
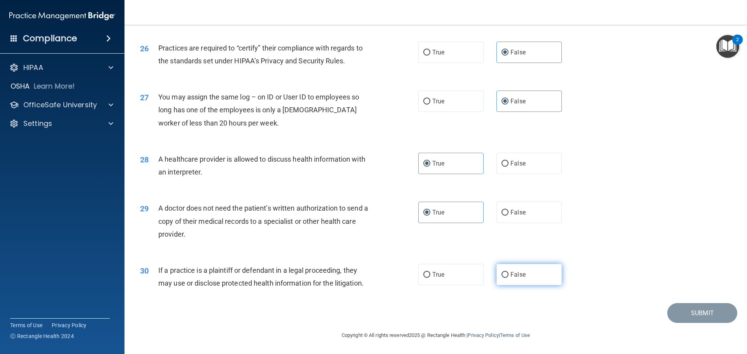
click at [505, 275] on label "False" at bounding box center [528, 274] width 65 height 21
click at [505, 275] on input "False" at bounding box center [504, 275] width 7 height 6
radio input "true"
click at [686, 315] on button "Submit" at bounding box center [702, 313] width 70 height 20
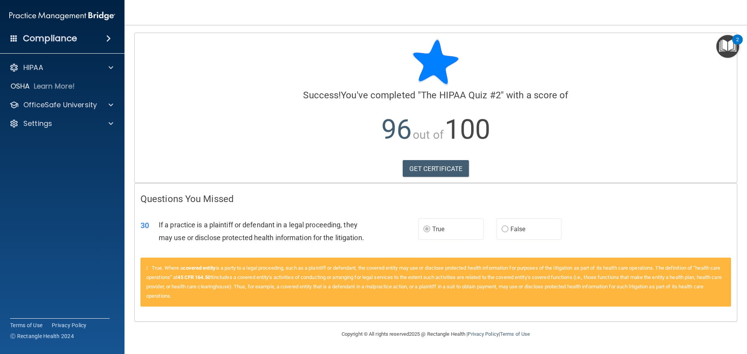
click at [434, 231] on span "True" at bounding box center [438, 229] width 12 height 7
click at [33, 65] on p "HIPAA" at bounding box center [33, 67] width 20 height 9
click at [42, 40] on h4 "Compliance" at bounding box center [50, 38] width 54 height 11
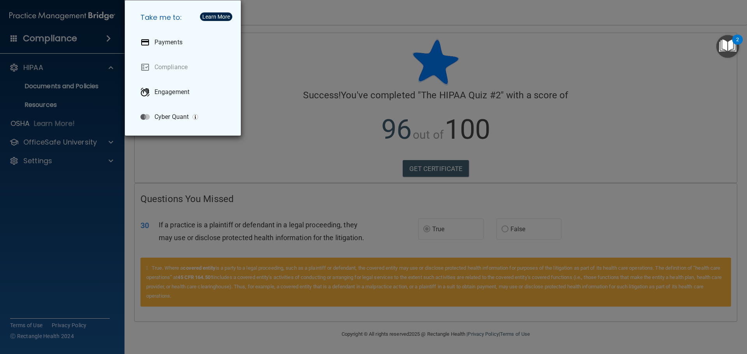
drag, startPoint x: 22, startPoint y: 128, endPoint x: 21, endPoint y: 124, distance: 4.0
click at [21, 127] on div "Take me to: Payments Compliance Engagement Cyber Quant" at bounding box center [373, 177] width 747 height 354
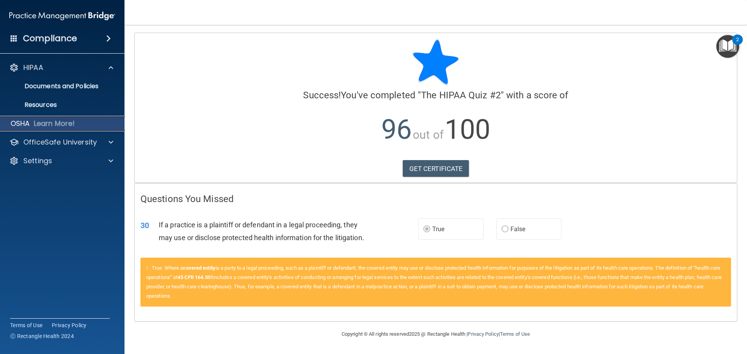
click at [16, 117] on div "OSHA Learn More!" at bounding box center [62, 124] width 137 height 16
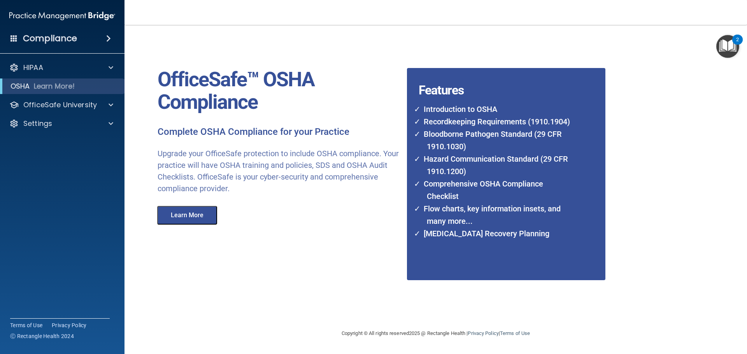
click at [61, 38] on h4 "Compliance" at bounding box center [50, 38] width 54 height 11
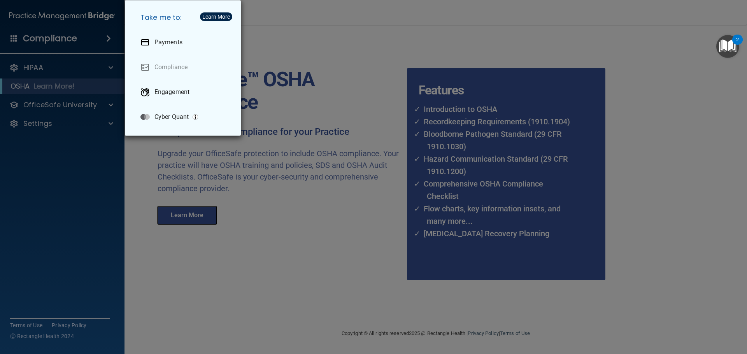
click at [45, 67] on div "Take me to: Payments Compliance Engagement Cyber Quant" at bounding box center [373, 177] width 747 height 354
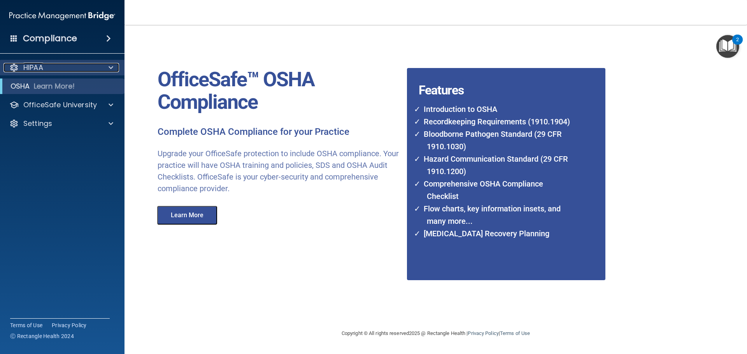
click at [32, 64] on p "HIPAA" at bounding box center [33, 67] width 20 height 9
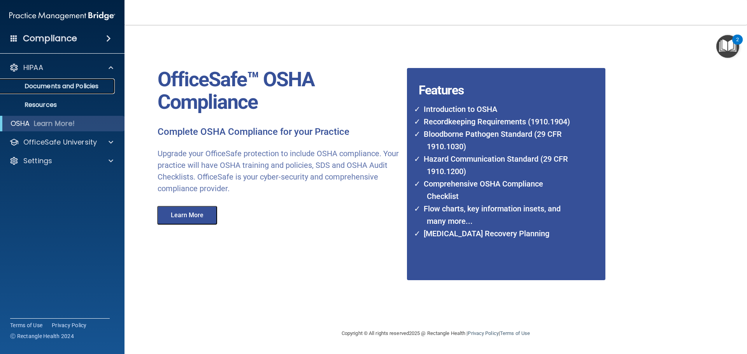
click at [44, 88] on p "Documents and Policies" at bounding box center [58, 86] width 106 height 8
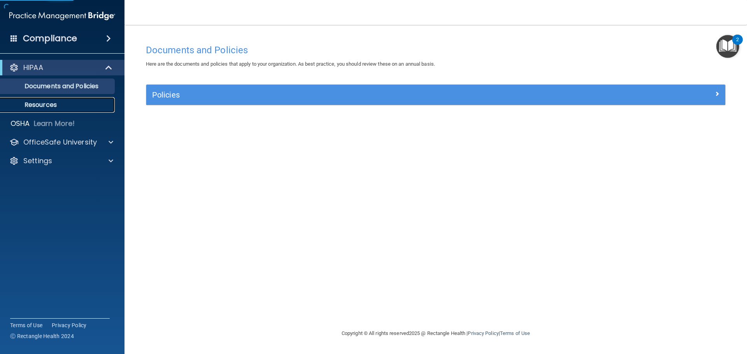
click at [38, 104] on p "Resources" at bounding box center [58, 105] width 106 height 8
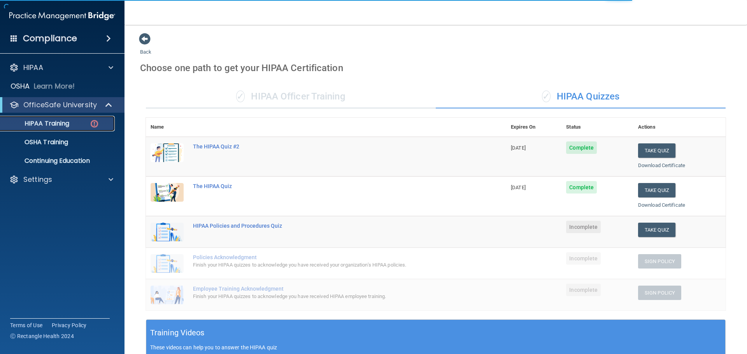
click at [55, 121] on p "HIPAA Training" at bounding box center [37, 124] width 64 height 8
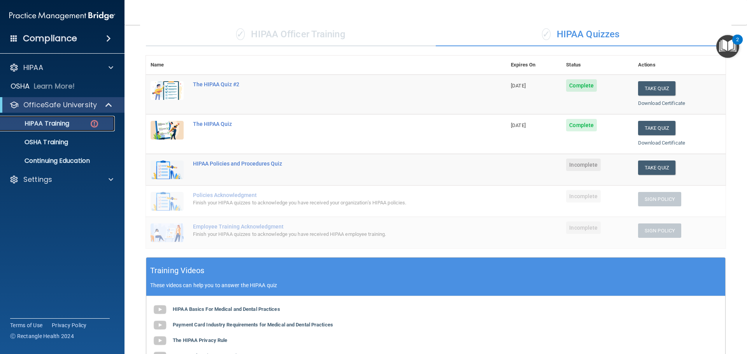
scroll to position [51, 0]
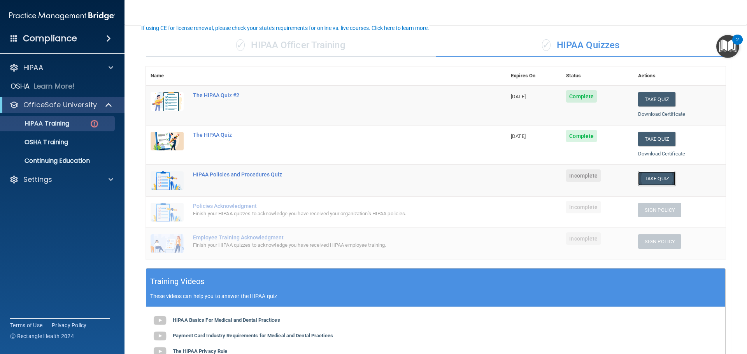
click at [649, 176] on button "Take Quiz" at bounding box center [656, 179] width 37 height 14
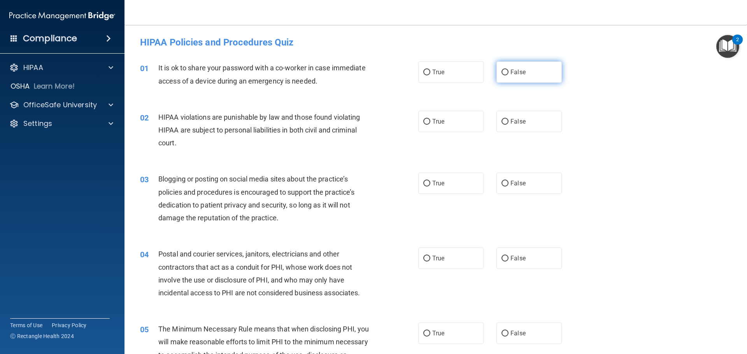
click at [505, 70] on label "False" at bounding box center [528, 71] width 65 height 21
click at [505, 70] on input "False" at bounding box center [504, 73] width 7 height 6
radio input "true"
click at [441, 129] on label "True" at bounding box center [450, 121] width 65 height 21
click at [430, 125] on input "True" at bounding box center [426, 122] width 7 height 6
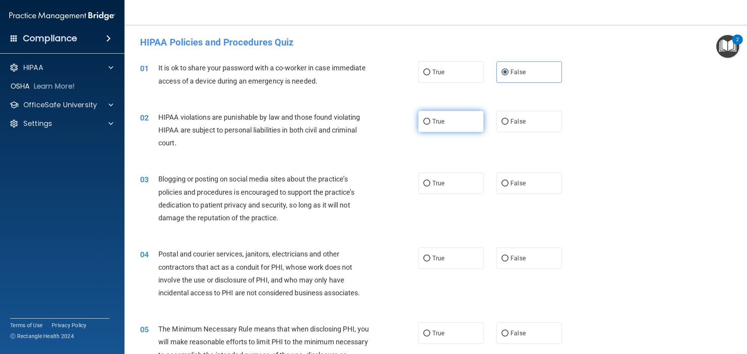
radio input "true"
click at [527, 183] on label "False" at bounding box center [528, 183] width 65 height 21
click at [508, 183] on input "False" at bounding box center [504, 184] width 7 height 6
radio input "true"
click at [431, 263] on label "True" at bounding box center [450, 258] width 65 height 21
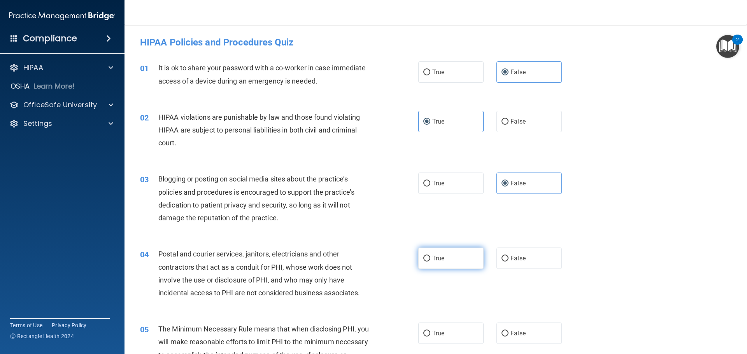
click at [430, 262] on input "True" at bounding box center [426, 259] width 7 height 6
radio input "true"
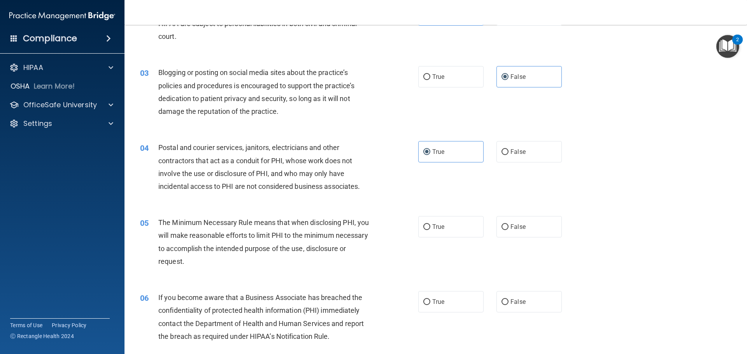
scroll to position [117, 0]
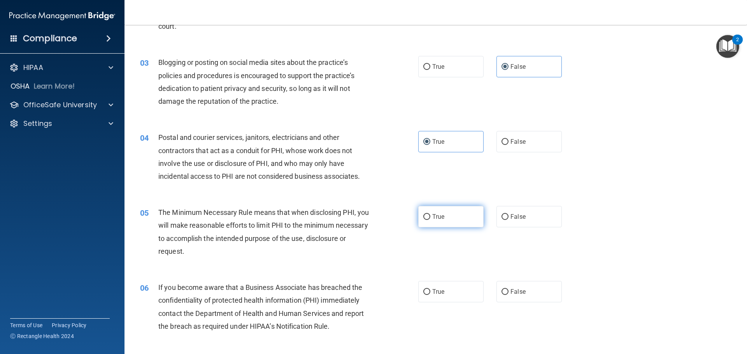
click at [445, 219] on label "True" at bounding box center [450, 216] width 65 height 21
click at [430, 219] on input "True" at bounding box center [426, 217] width 7 height 6
radio input "true"
click at [529, 296] on label "False" at bounding box center [528, 291] width 65 height 21
click at [508, 295] on input "False" at bounding box center [504, 292] width 7 height 6
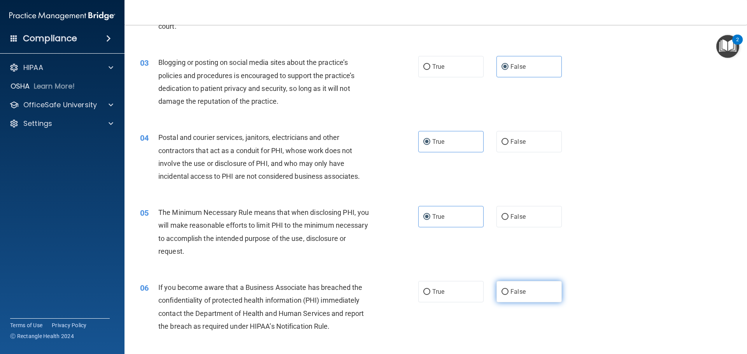
radio input "true"
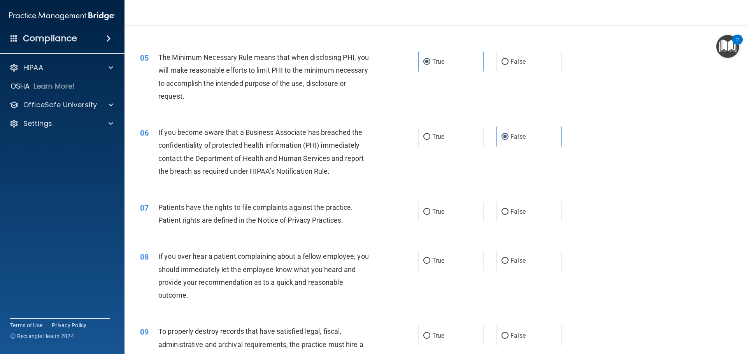
scroll to position [272, 0]
click at [443, 217] on label "True" at bounding box center [450, 211] width 65 height 21
click at [430, 215] on input "True" at bounding box center [426, 212] width 7 height 6
radio input "true"
click at [545, 264] on label "False" at bounding box center [528, 260] width 65 height 21
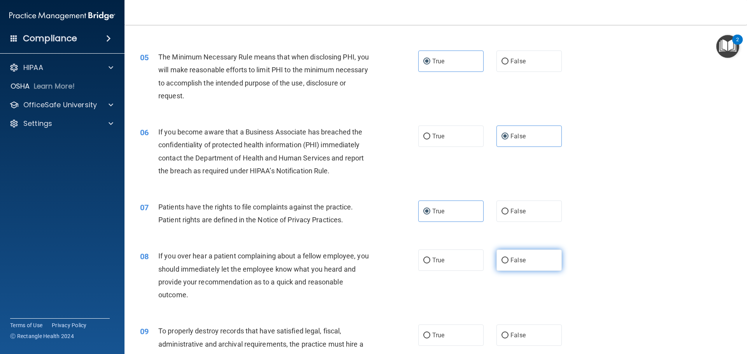
click at [508, 264] on input "False" at bounding box center [504, 261] width 7 height 6
radio input "true"
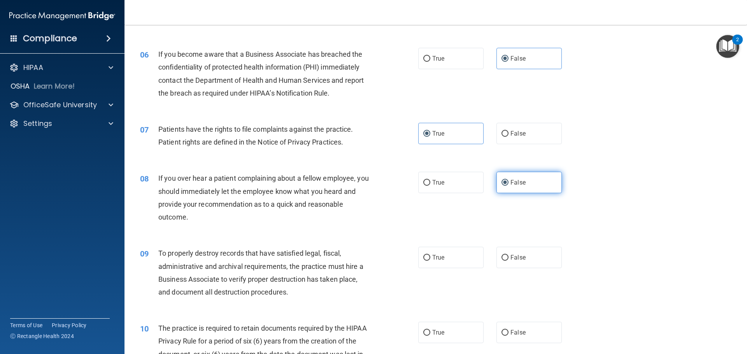
scroll to position [428, 0]
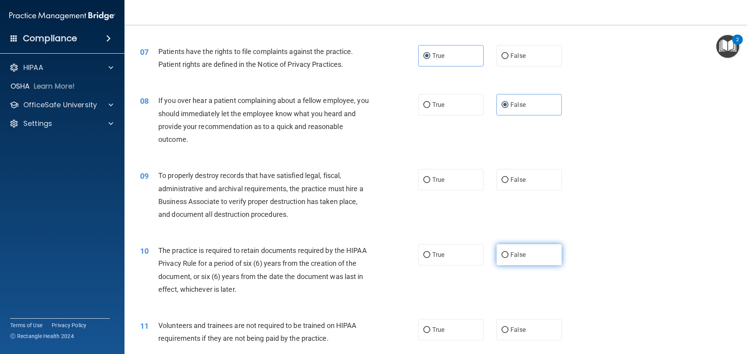
click at [532, 250] on label "False" at bounding box center [528, 254] width 65 height 21
click at [508, 252] on input "False" at bounding box center [504, 255] width 7 height 6
radio input "true"
click at [425, 259] on label "True" at bounding box center [450, 254] width 65 height 21
click at [425, 258] on input "True" at bounding box center [426, 255] width 7 height 6
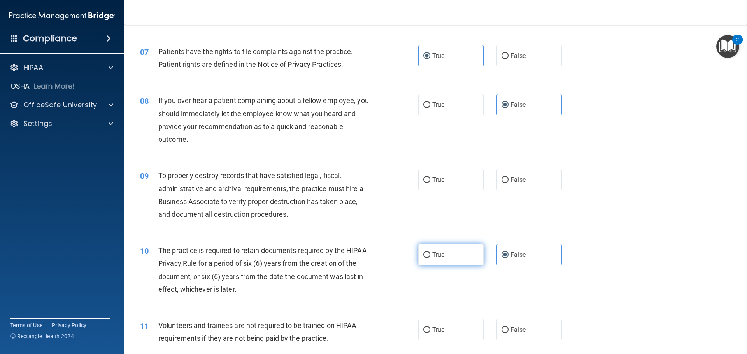
radio input "true"
radio input "false"
click at [516, 337] on label "False" at bounding box center [528, 329] width 65 height 21
click at [508, 333] on input "False" at bounding box center [504, 330] width 7 height 6
radio input "true"
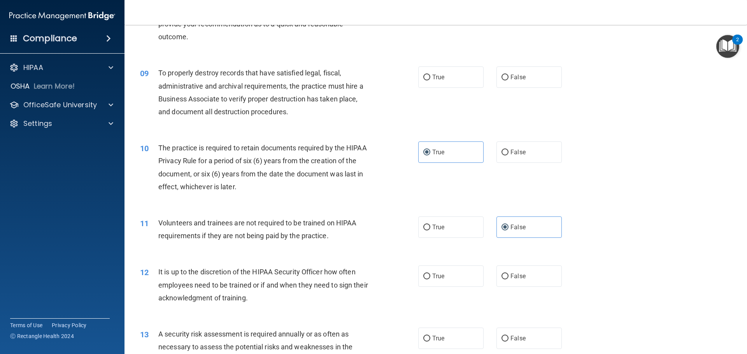
scroll to position [544, 0]
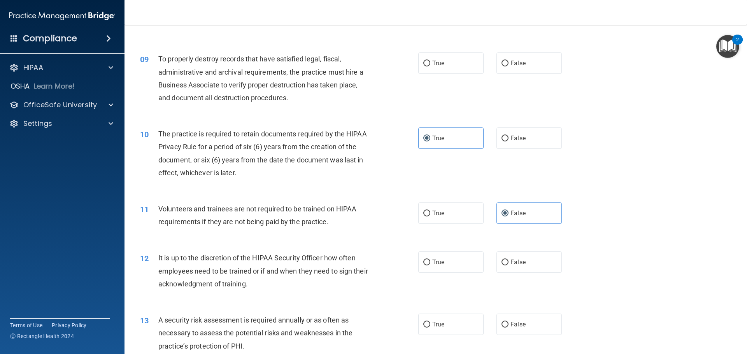
click at [515, 332] on label "False" at bounding box center [528, 324] width 65 height 21
click at [508, 328] on input "False" at bounding box center [504, 325] width 7 height 6
radio input "true"
click at [510, 260] on span "False" at bounding box center [517, 262] width 15 height 7
click at [508, 260] on input "False" at bounding box center [504, 263] width 7 height 6
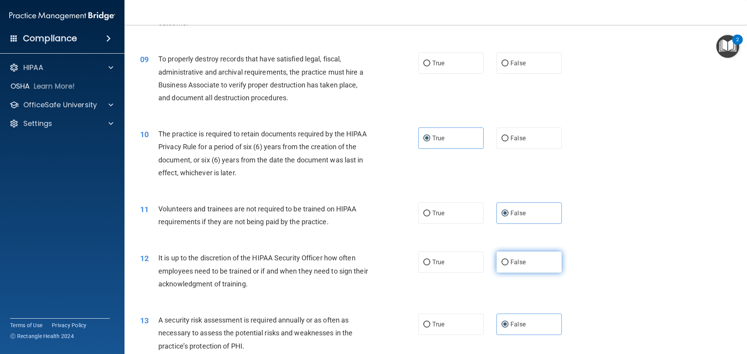
radio input "true"
click at [455, 330] on label "True" at bounding box center [450, 324] width 65 height 21
click at [430, 328] on input "True" at bounding box center [426, 325] width 7 height 6
radio input "true"
radio input "false"
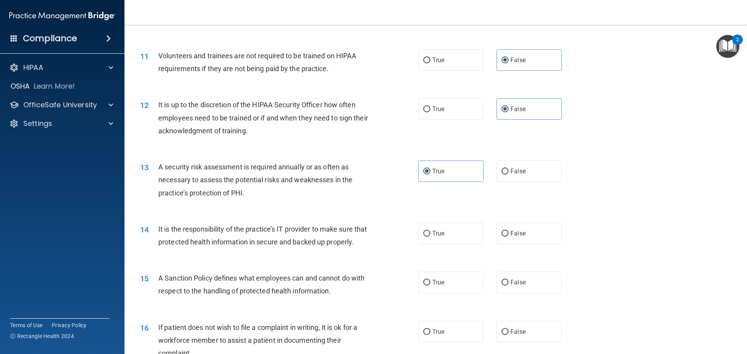
scroll to position [700, 0]
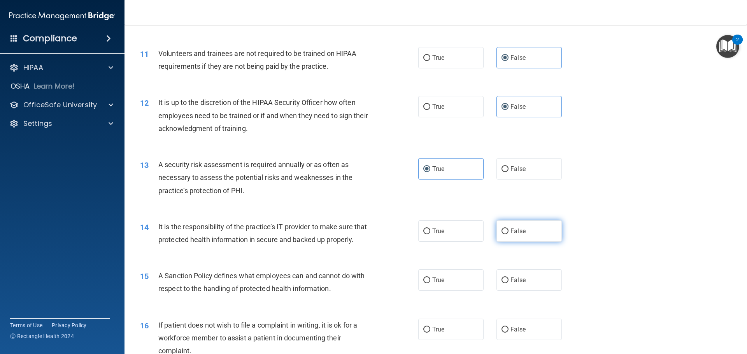
click at [502, 234] on input "False" at bounding box center [504, 232] width 7 height 6
radio input "true"
click at [512, 291] on label "False" at bounding box center [528, 280] width 65 height 21
click at [508, 284] on input "False" at bounding box center [504, 281] width 7 height 6
radio input "true"
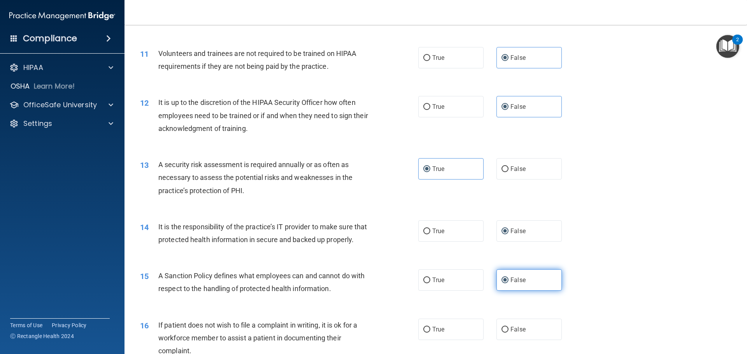
scroll to position [739, 0]
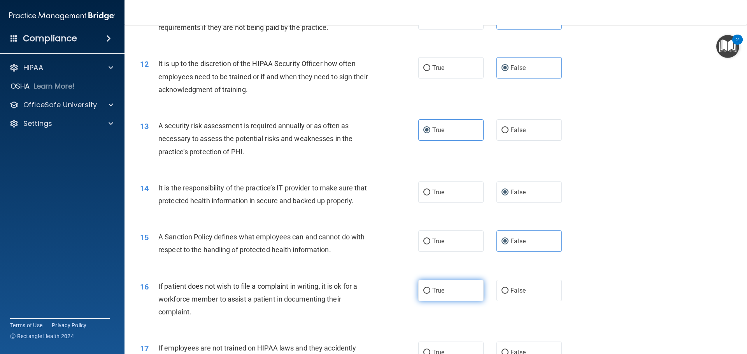
click at [455, 301] on label "True" at bounding box center [450, 290] width 65 height 21
click at [430, 294] on input "True" at bounding box center [426, 291] width 7 height 6
radio input "true"
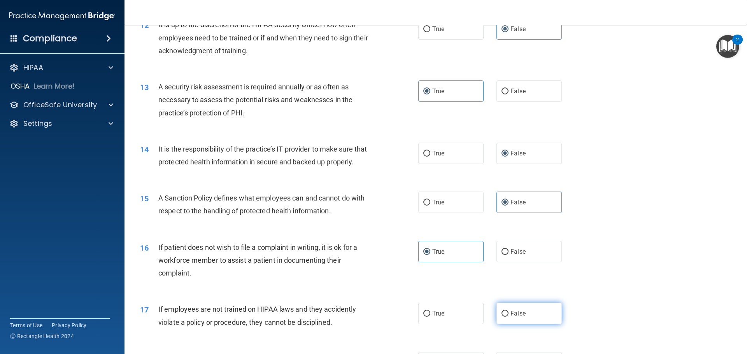
click at [522, 324] on label "False" at bounding box center [528, 313] width 65 height 21
click at [508, 317] on input "False" at bounding box center [504, 314] width 7 height 6
radio input "true"
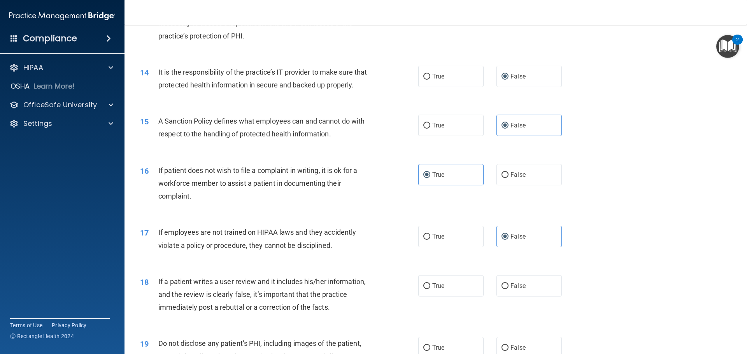
scroll to position [856, 0]
click at [518, 289] on span "False" at bounding box center [517, 285] width 15 height 7
click at [508, 289] on input "False" at bounding box center [504, 286] width 7 height 6
radio input "true"
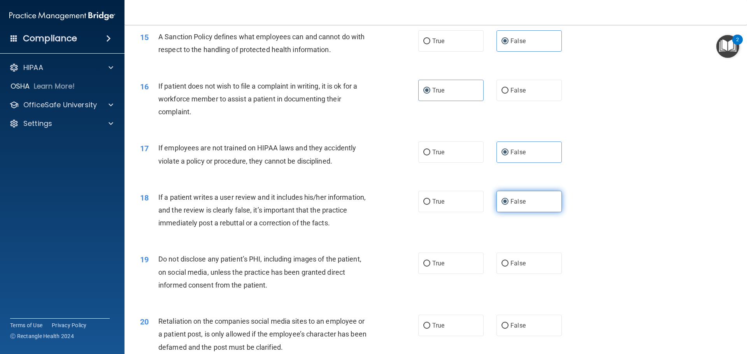
scroll to position [972, 0]
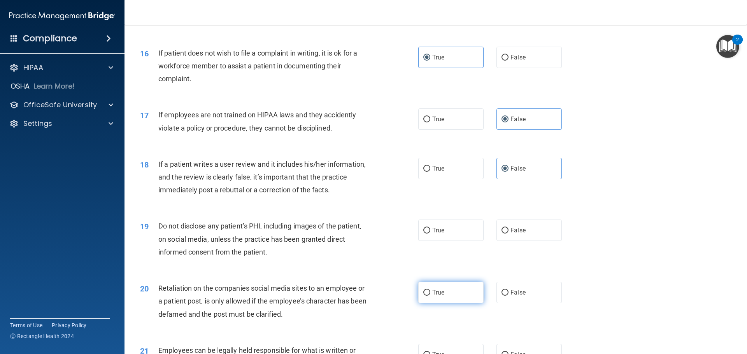
click at [436, 296] on span "True" at bounding box center [438, 292] width 12 height 7
click at [430, 296] on input "True" at bounding box center [426, 293] width 7 height 6
radio input "true"
click at [435, 234] on span "True" at bounding box center [438, 230] width 12 height 7
click at [430, 234] on input "True" at bounding box center [426, 231] width 7 height 6
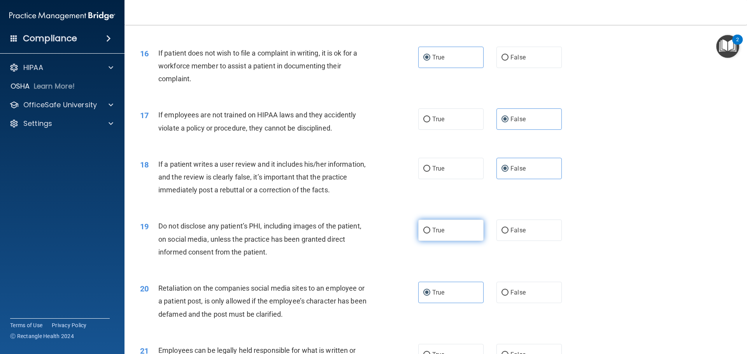
radio input "true"
click at [512, 303] on label "False" at bounding box center [528, 292] width 65 height 21
click at [508, 296] on input "False" at bounding box center [504, 293] width 7 height 6
radio input "true"
radio input "false"
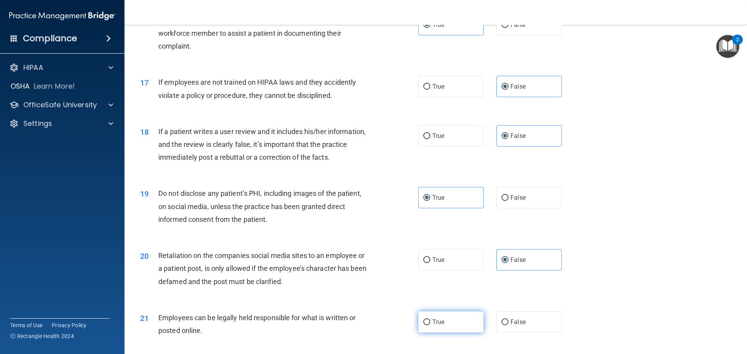
scroll to position [1050, 0]
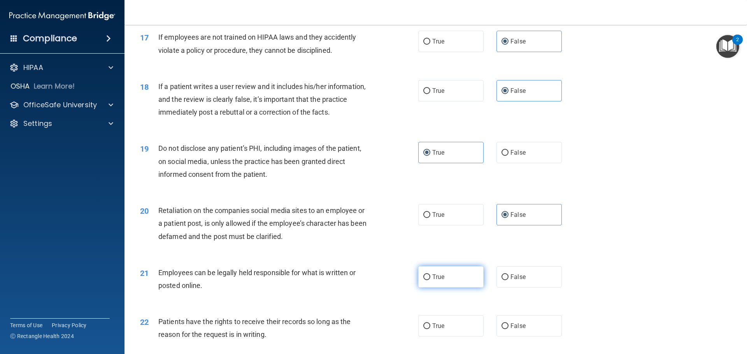
click at [452, 288] on label "True" at bounding box center [450, 276] width 65 height 21
click at [430, 280] on input "True" at bounding box center [426, 278] width 7 height 6
radio input "true"
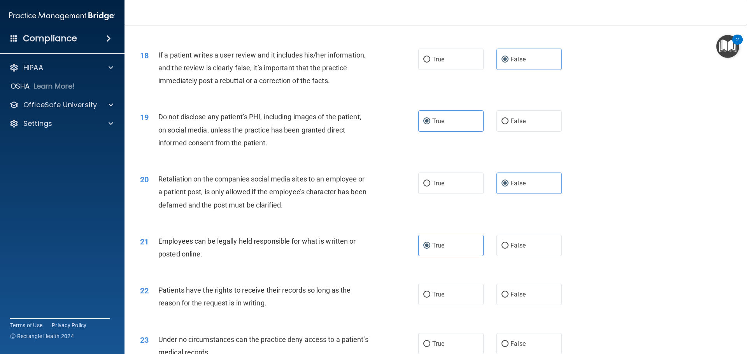
scroll to position [1128, 0]
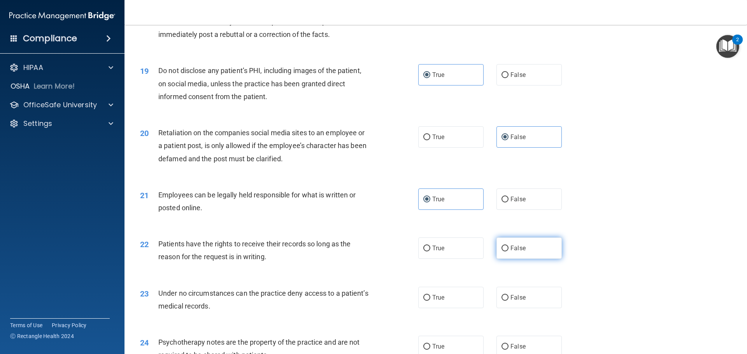
click at [518, 257] on label "False" at bounding box center [528, 248] width 65 height 21
click at [508, 252] on input "False" at bounding box center [504, 249] width 7 height 6
radio input "true"
click at [515, 301] on span "False" at bounding box center [517, 297] width 15 height 7
click at [508, 301] on input "False" at bounding box center [504, 298] width 7 height 6
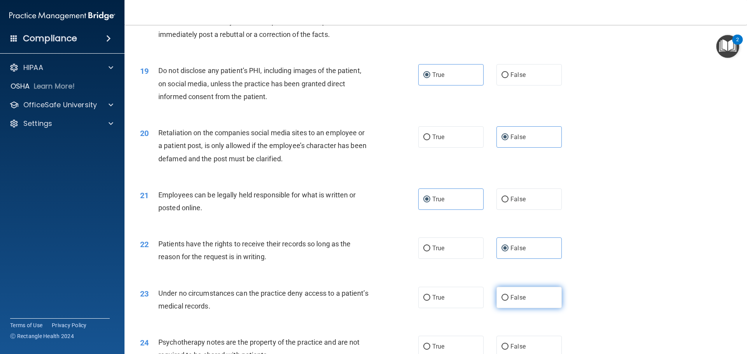
radio input "true"
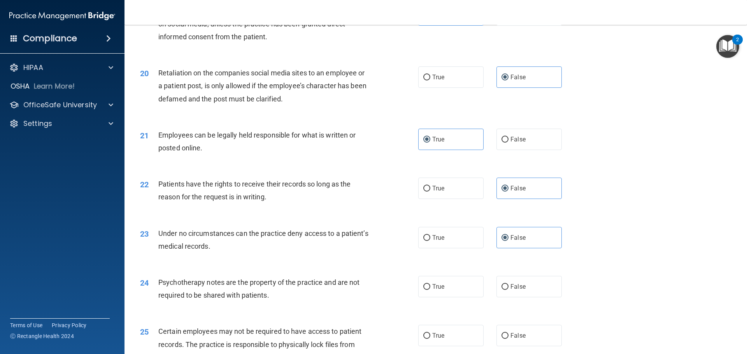
scroll to position [1206, 0]
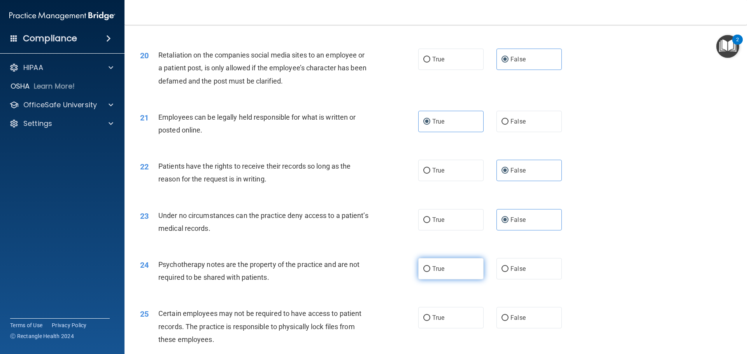
click at [441, 273] on span "True" at bounding box center [438, 268] width 12 height 7
click at [430, 272] on input "True" at bounding box center [426, 269] width 7 height 6
radio input "true"
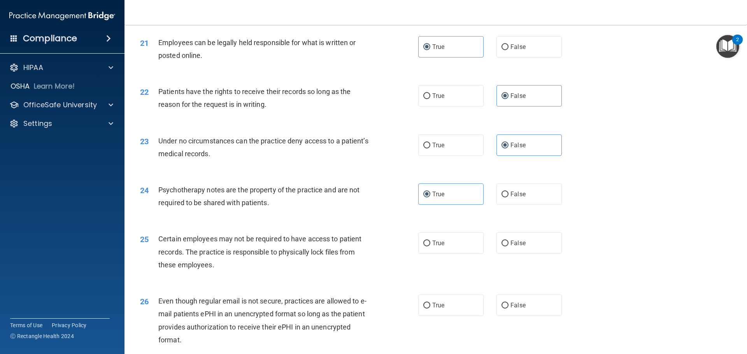
scroll to position [1283, 0]
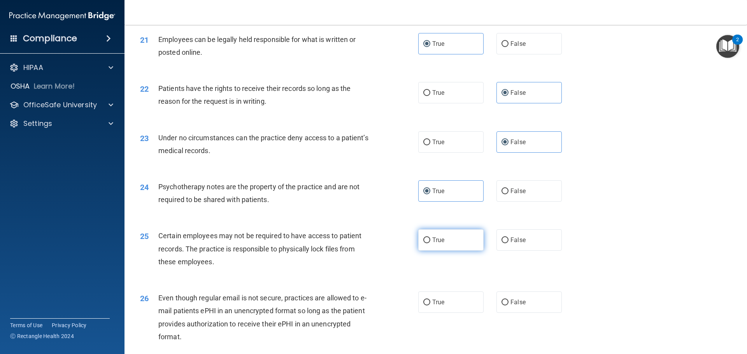
click at [443, 251] on label "True" at bounding box center [450, 239] width 65 height 21
click at [430, 243] on input "True" at bounding box center [426, 241] width 7 height 6
radio input "true"
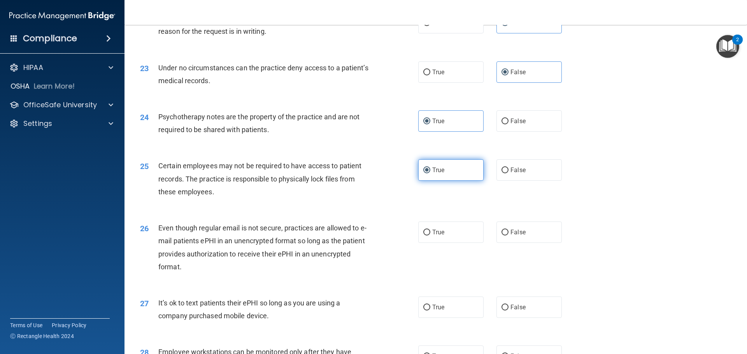
scroll to position [1400, 0]
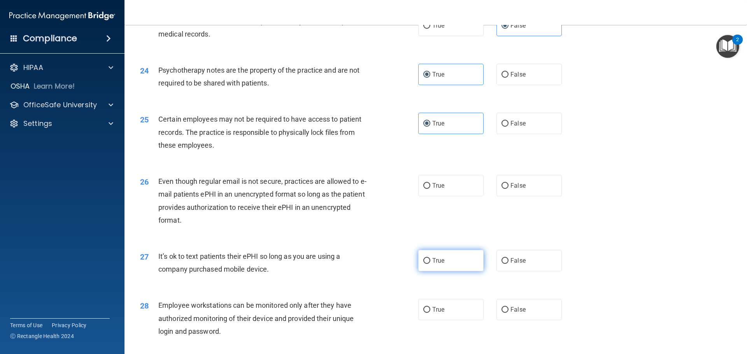
click at [443, 271] on label "True" at bounding box center [450, 260] width 65 height 21
click at [430, 264] on input "True" at bounding box center [426, 261] width 7 height 6
radio input "true"
click at [444, 196] on label "True" at bounding box center [450, 185] width 65 height 21
click at [430, 189] on input "True" at bounding box center [426, 186] width 7 height 6
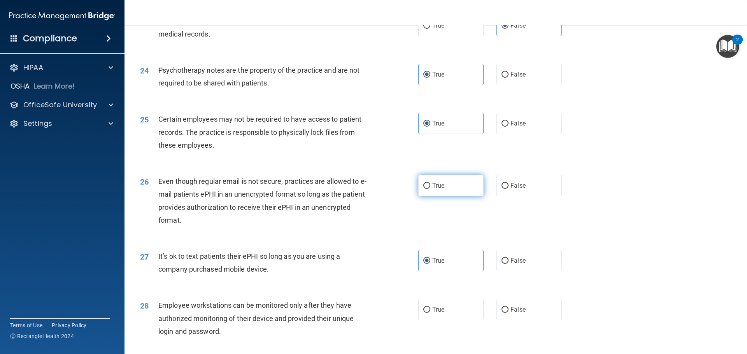
radio input "true"
click at [523, 271] on label "False" at bounding box center [528, 260] width 65 height 21
click at [508, 264] on input "False" at bounding box center [504, 261] width 7 height 6
radio input "true"
radio input "false"
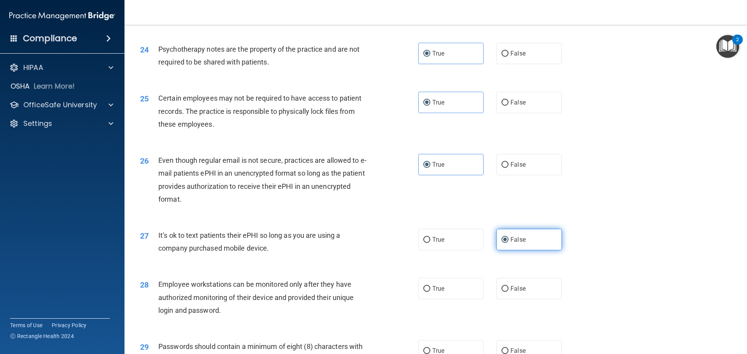
scroll to position [1439, 0]
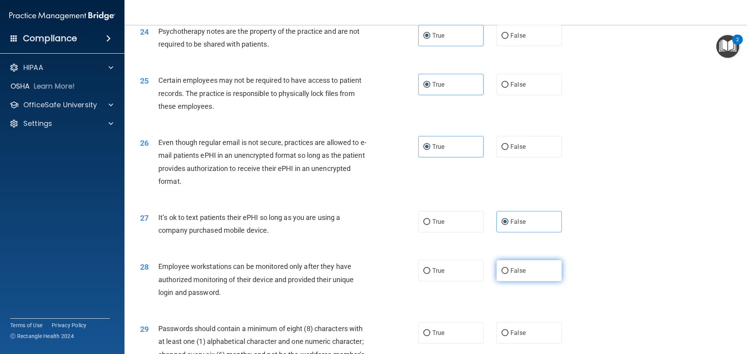
click at [523, 282] on label "False" at bounding box center [528, 270] width 65 height 21
click at [508, 274] on input "False" at bounding box center [504, 271] width 7 height 6
radio input "true"
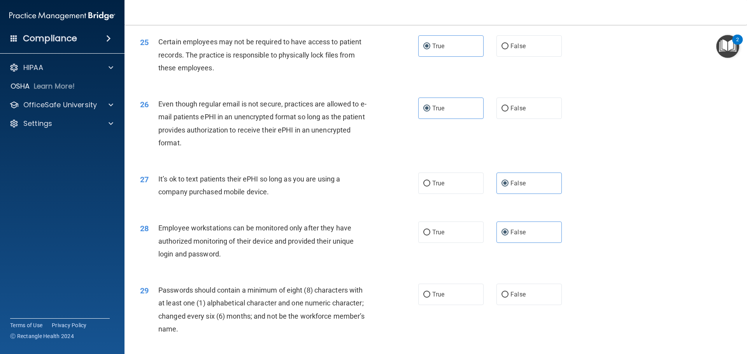
scroll to position [1478, 0]
click at [433, 298] on span "True" at bounding box center [438, 294] width 12 height 7
click at [430, 298] on input "True" at bounding box center [426, 295] width 7 height 6
radio input "true"
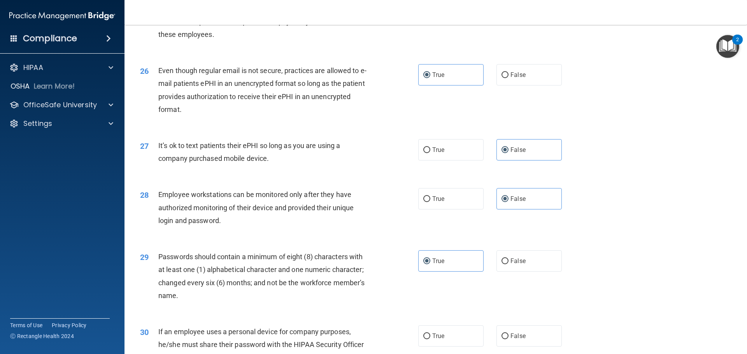
scroll to position [1595, 0]
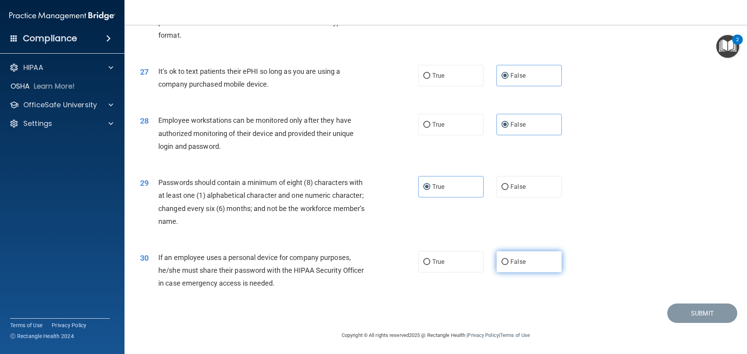
click at [510, 264] on span "False" at bounding box center [517, 261] width 15 height 7
click at [508, 264] on input "False" at bounding box center [504, 262] width 7 height 6
radio input "true"
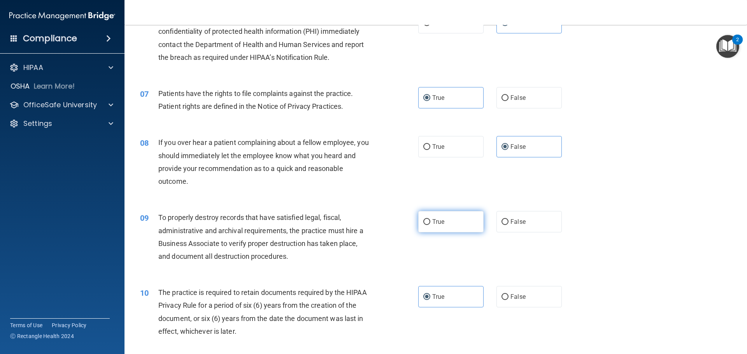
scroll to position [389, 0]
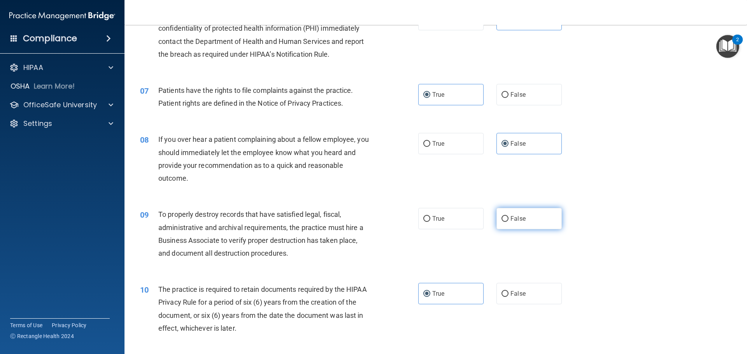
click at [501, 218] on input "False" at bounding box center [504, 219] width 7 height 6
radio input "true"
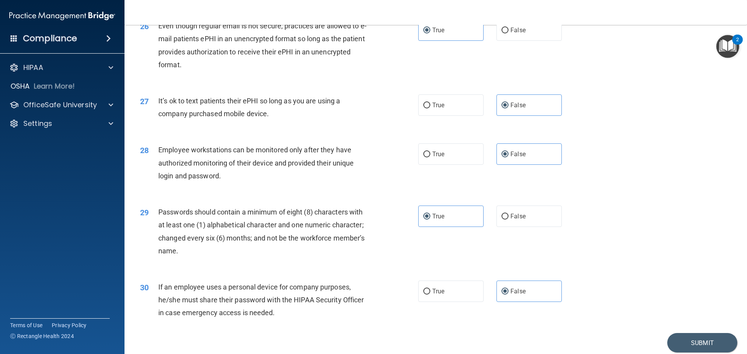
scroll to position [1598, 0]
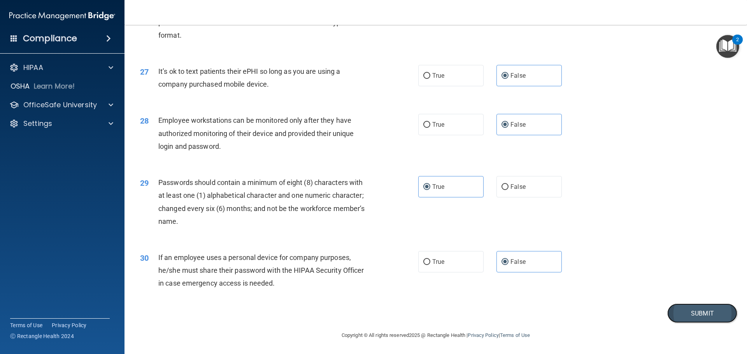
click at [702, 310] on button "Submit" at bounding box center [702, 314] width 70 height 20
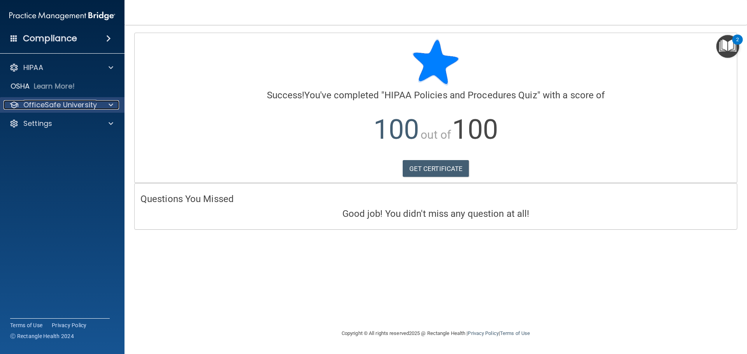
click at [28, 109] on p "OfficeSafe University" at bounding box center [60, 104] width 74 height 9
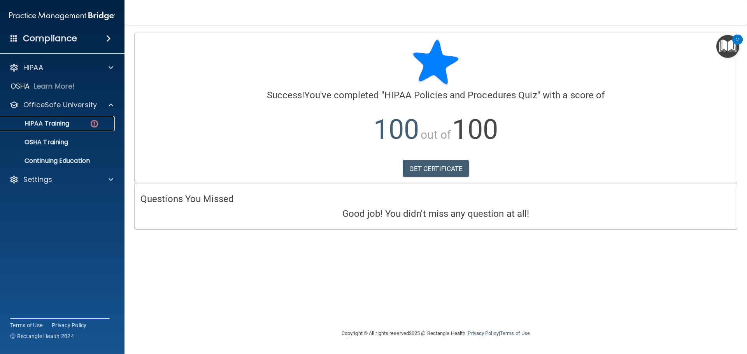
click at [43, 124] on p "HIPAA Training" at bounding box center [37, 124] width 64 height 8
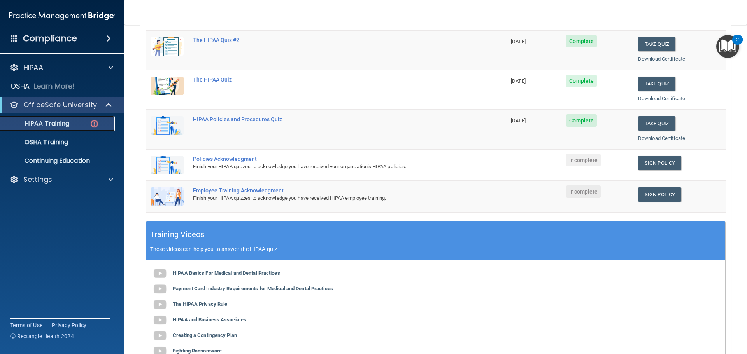
scroll to position [117, 0]
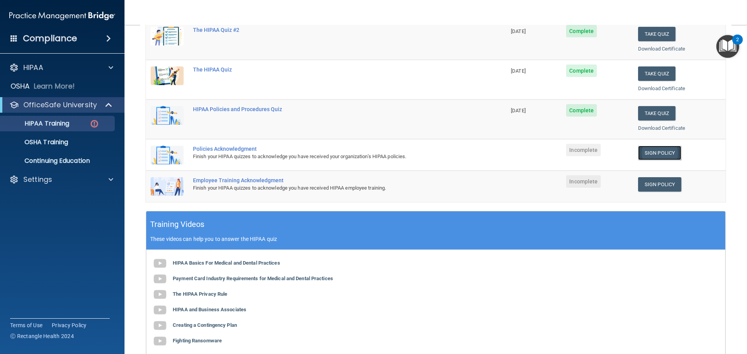
click at [648, 152] on link "Sign Policy" at bounding box center [659, 153] width 43 height 14
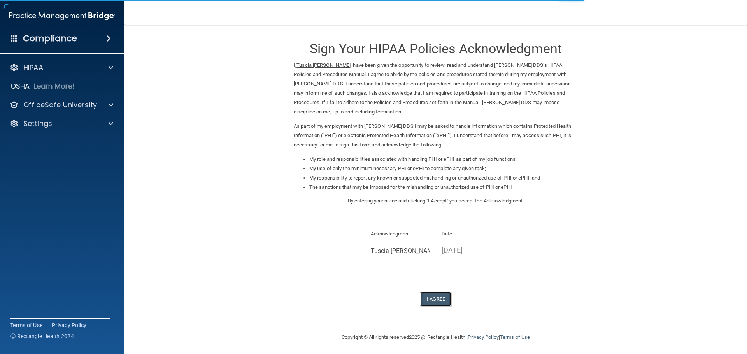
click at [434, 298] on button "I Agree" at bounding box center [435, 299] width 31 height 14
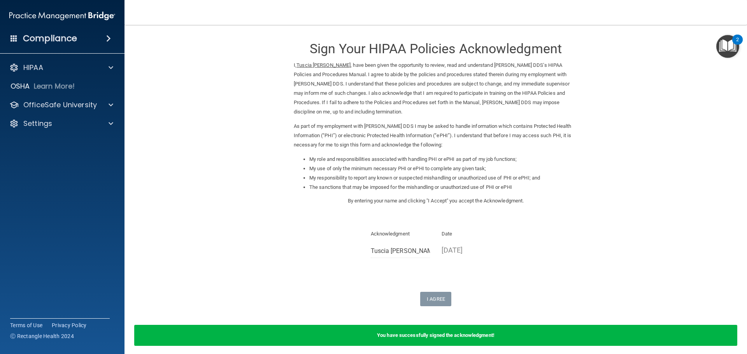
scroll to position [32, 0]
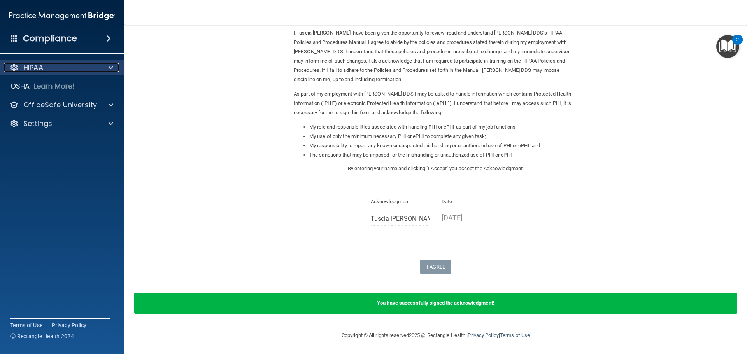
click at [36, 68] on p "HIPAA" at bounding box center [33, 67] width 20 height 9
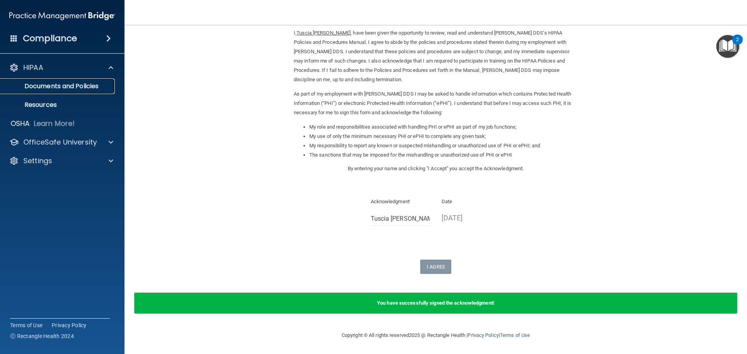
click at [48, 85] on p "Documents and Policies" at bounding box center [58, 86] width 106 height 8
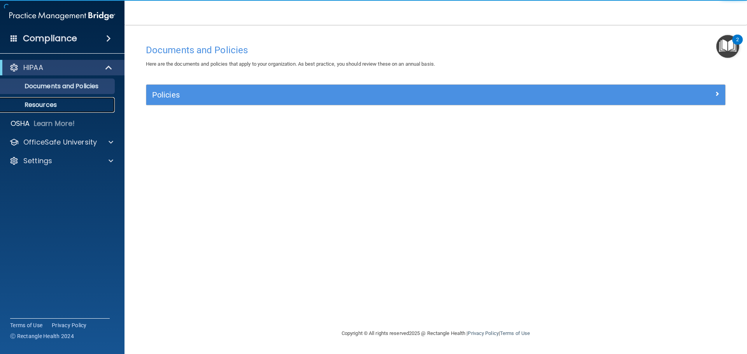
click at [42, 105] on p "Resources" at bounding box center [58, 105] width 106 height 8
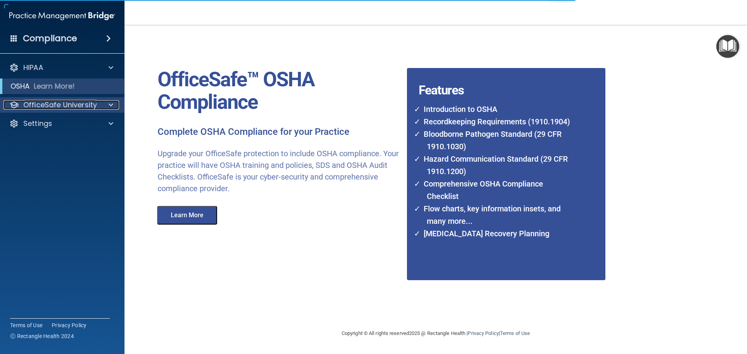
click at [86, 106] on p "OfficeSafe University" at bounding box center [60, 104] width 74 height 9
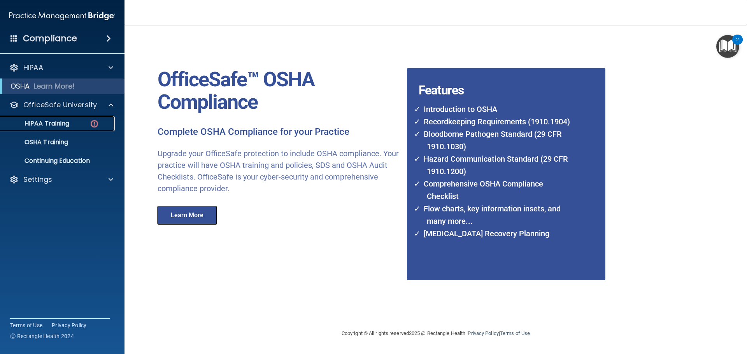
click at [44, 124] on p "HIPAA Training" at bounding box center [37, 124] width 64 height 8
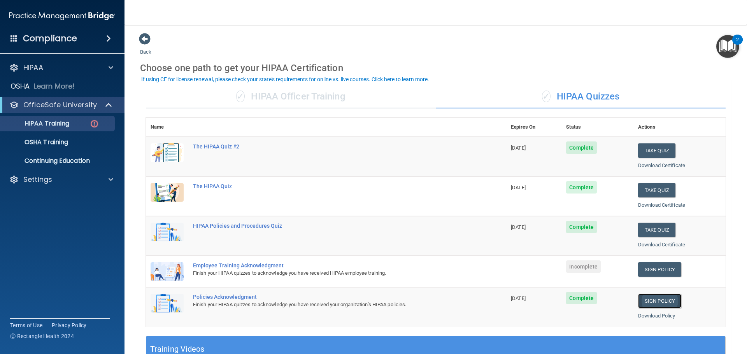
click at [662, 303] on link "Sign Policy" at bounding box center [659, 301] width 43 height 14
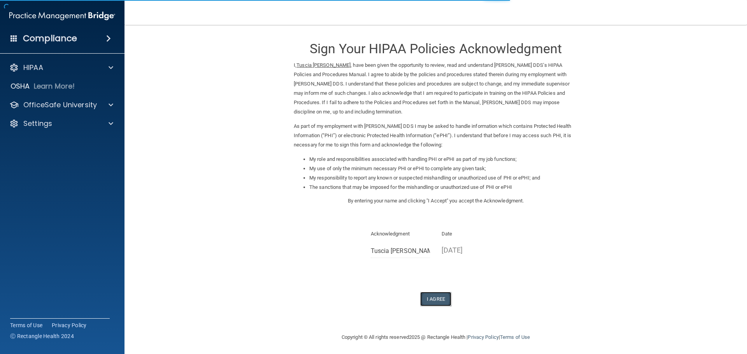
click at [433, 298] on button "I Agree" at bounding box center [435, 299] width 31 height 14
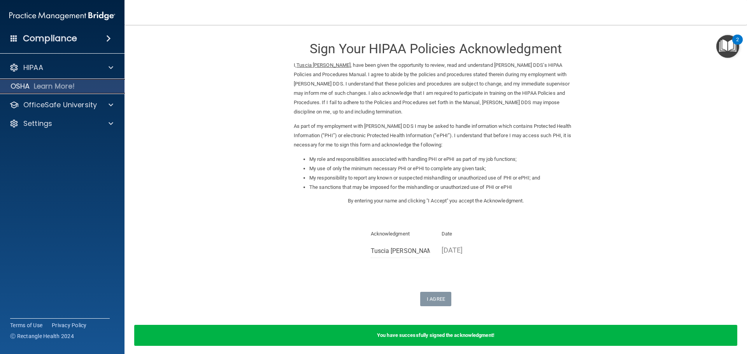
click at [25, 85] on p "OSHA" at bounding box center [20, 86] width 19 height 9
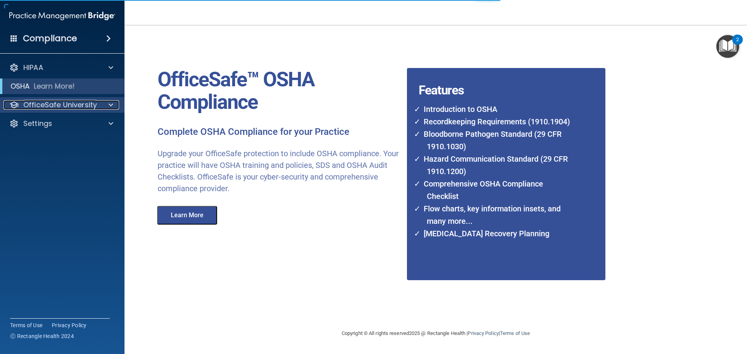
click at [23, 102] on p "OfficeSafe University" at bounding box center [60, 104] width 74 height 9
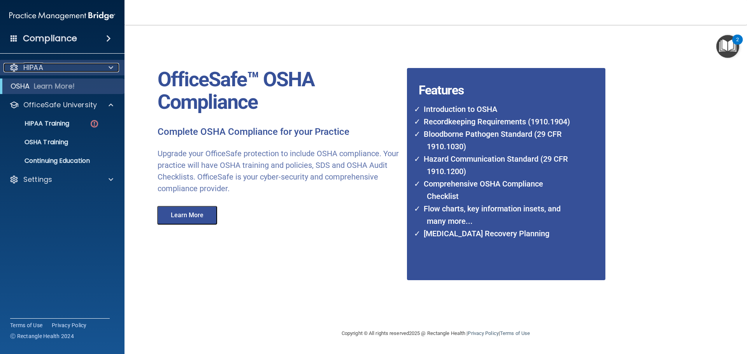
click at [21, 69] on div "HIPAA" at bounding box center [52, 67] width 96 height 9
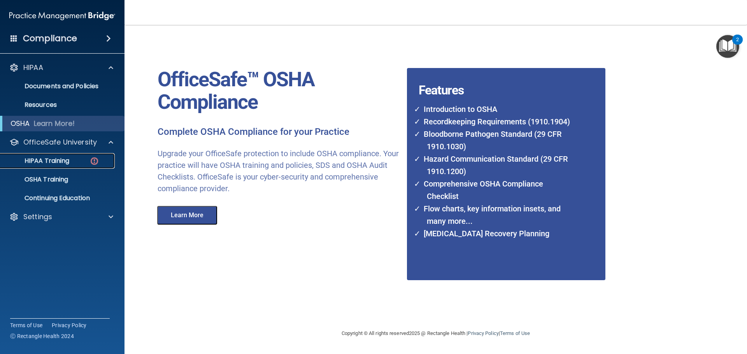
click at [37, 165] on p "HIPAA Training" at bounding box center [37, 161] width 64 height 8
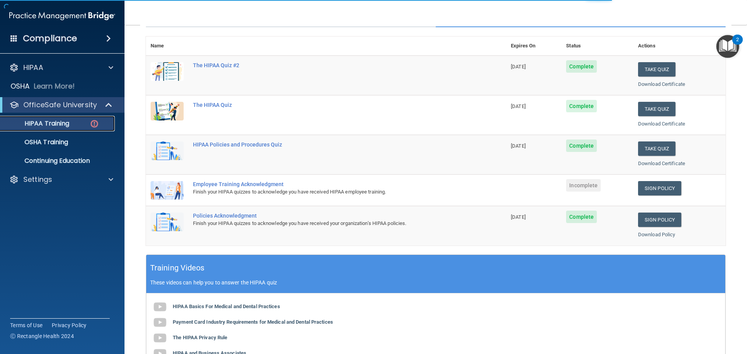
scroll to position [78, 0]
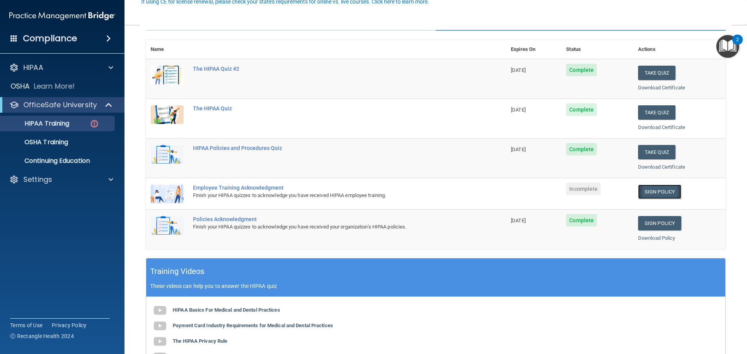
click at [650, 191] on link "Sign Policy" at bounding box center [659, 192] width 43 height 14
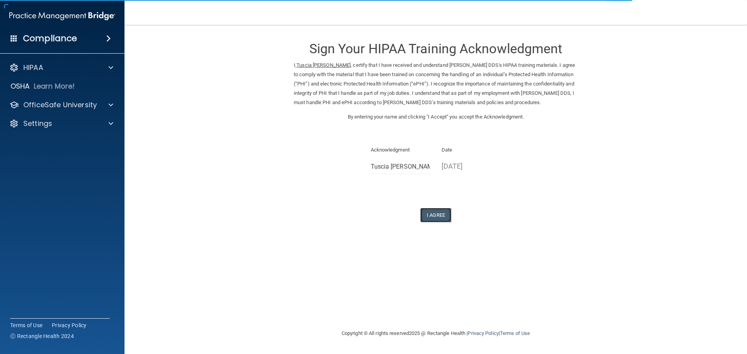
click at [433, 213] on button "I Agree" at bounding box center [435, 215] width 31 height 14
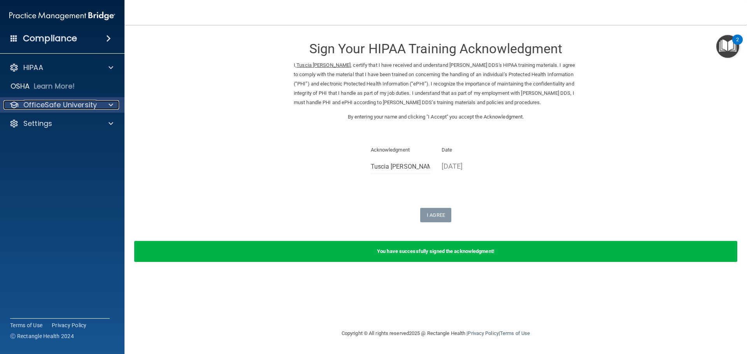
click at [35, 109] on p "OfficeSafe University" at bounding box center [60, 104] width 74 height 9
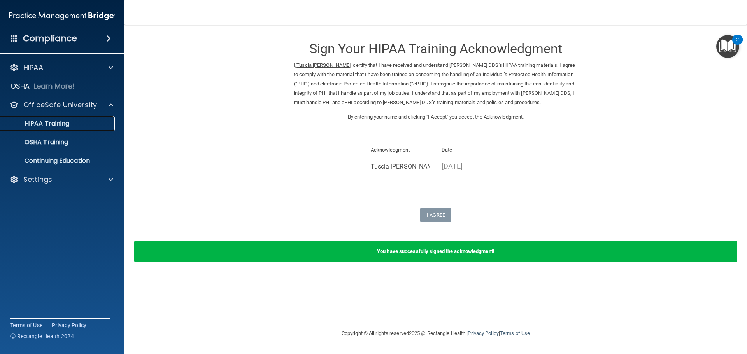
click at [52, 121] on p "HIPAA Training" at bounding box center [37, 124] width 64 height 8
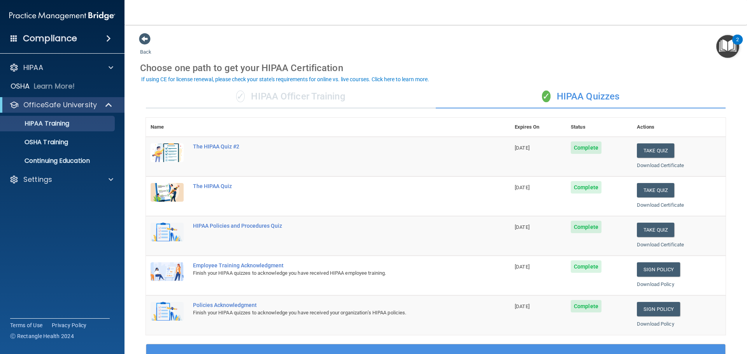
click at [53, 43] on h4 "Compliance" at bounding box center [50, 38] width 54 height 11
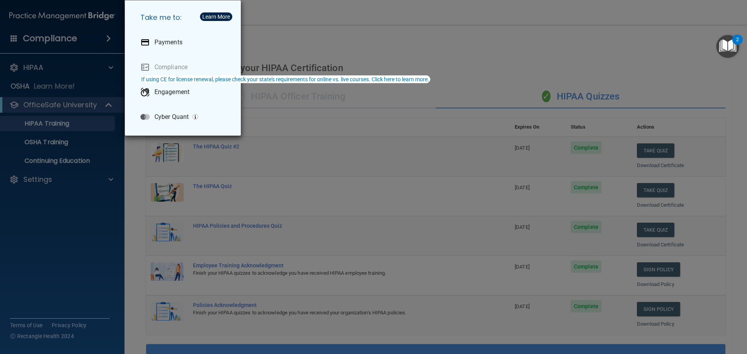
drag, startPoint x: 83, startPoint y: 278, endPoint x: 81, endPoint y: 266, distance: 12.6
click at [82, 272] on div "Take me to: Payments Compliance Engagement Cyber Quant" at bounding box center [373, 177] width 747 height 354
